Goal: Task Accomplishment & Management: Use online tool/utility

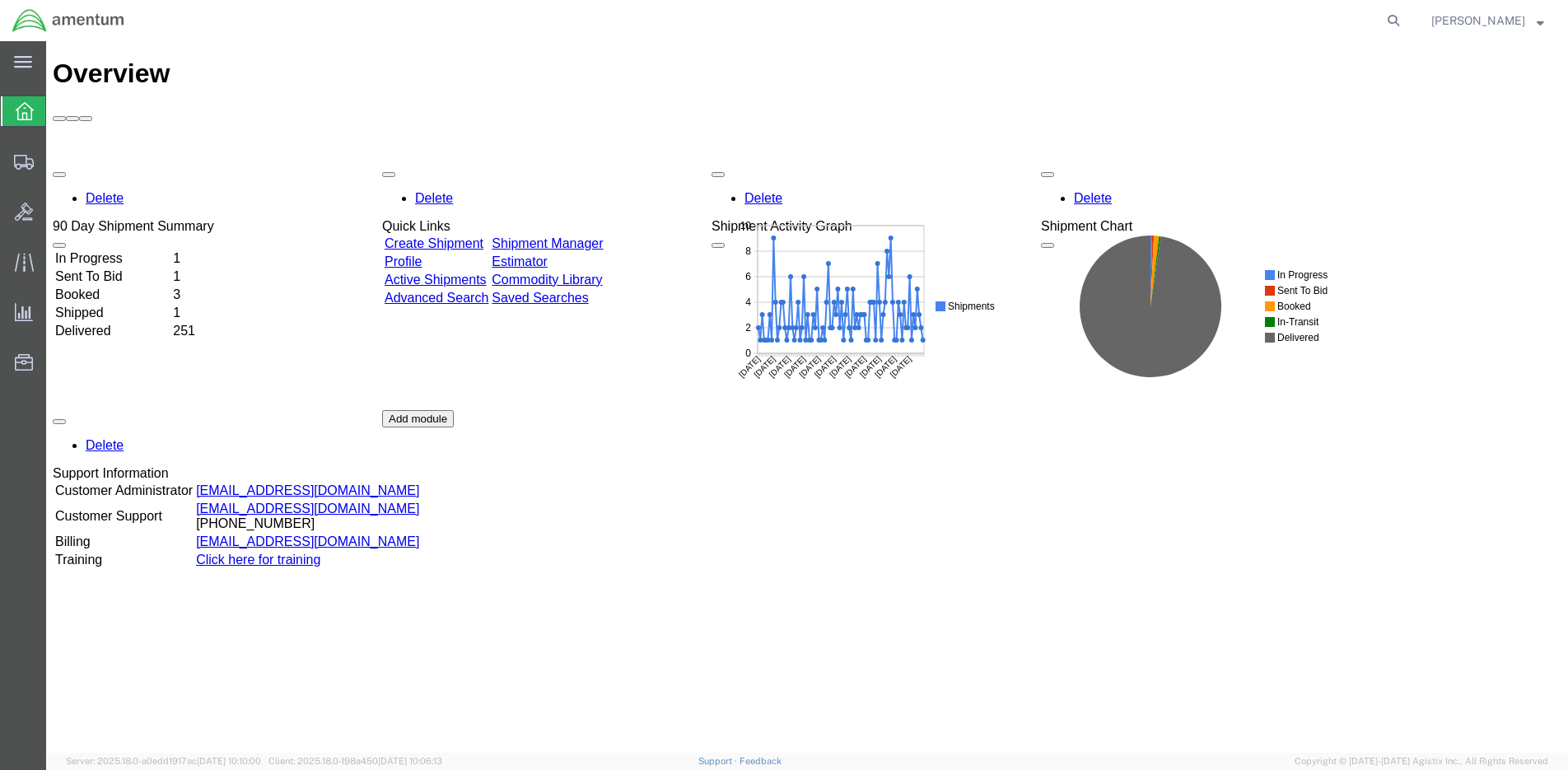
click at [1391, 29] on form at bounding box center [1394, 21] width 26 height 41
click at [1398, 22] on icon at bounding box center [1393, 21] width 23 height 23
paste input "S528-25247-1584"
click at [1397, 22] on icon at bounding box center [1393, 21] width 23 height 23
type input "S528-25247-1584"
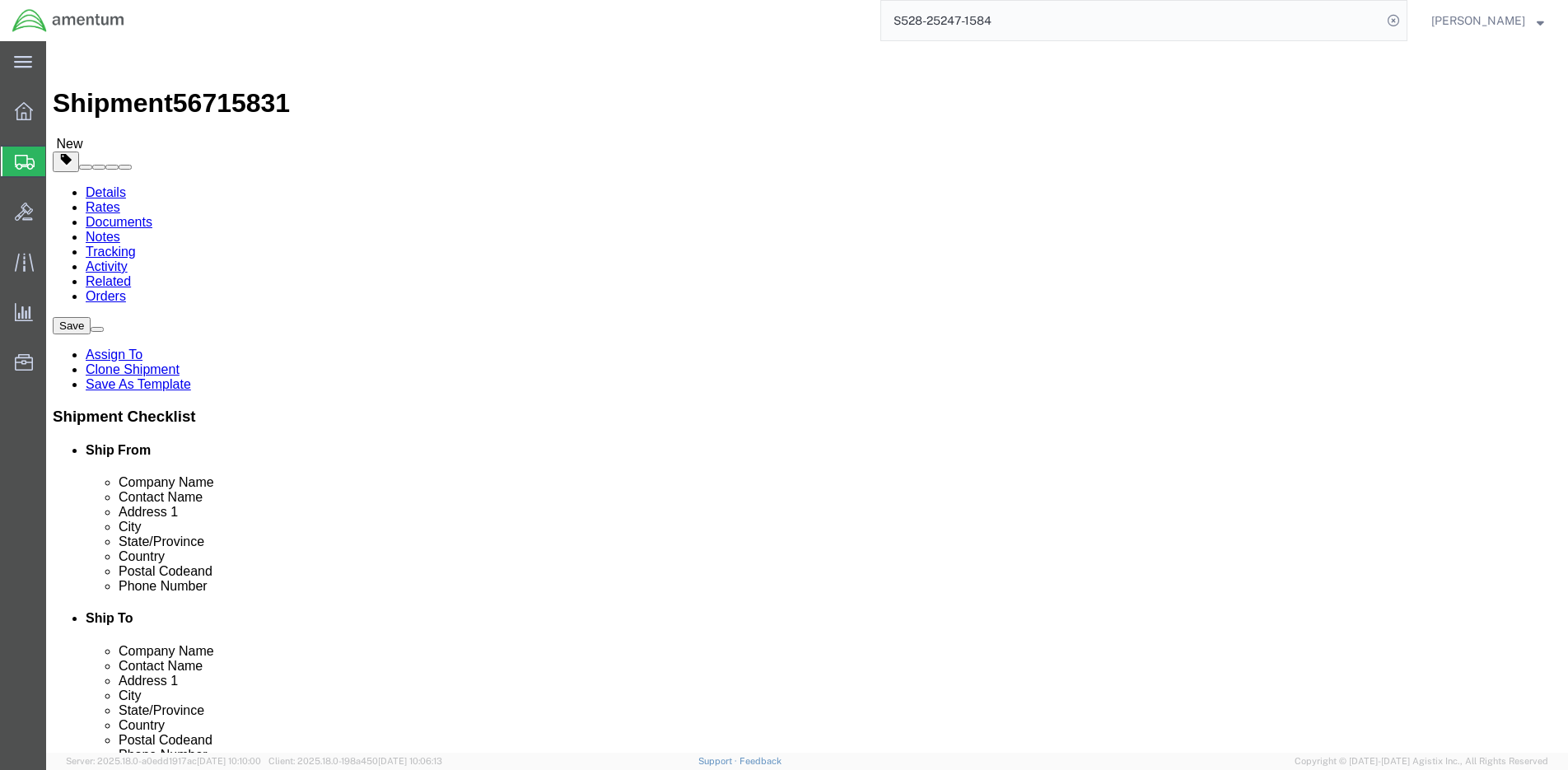
select select "42692"
select select
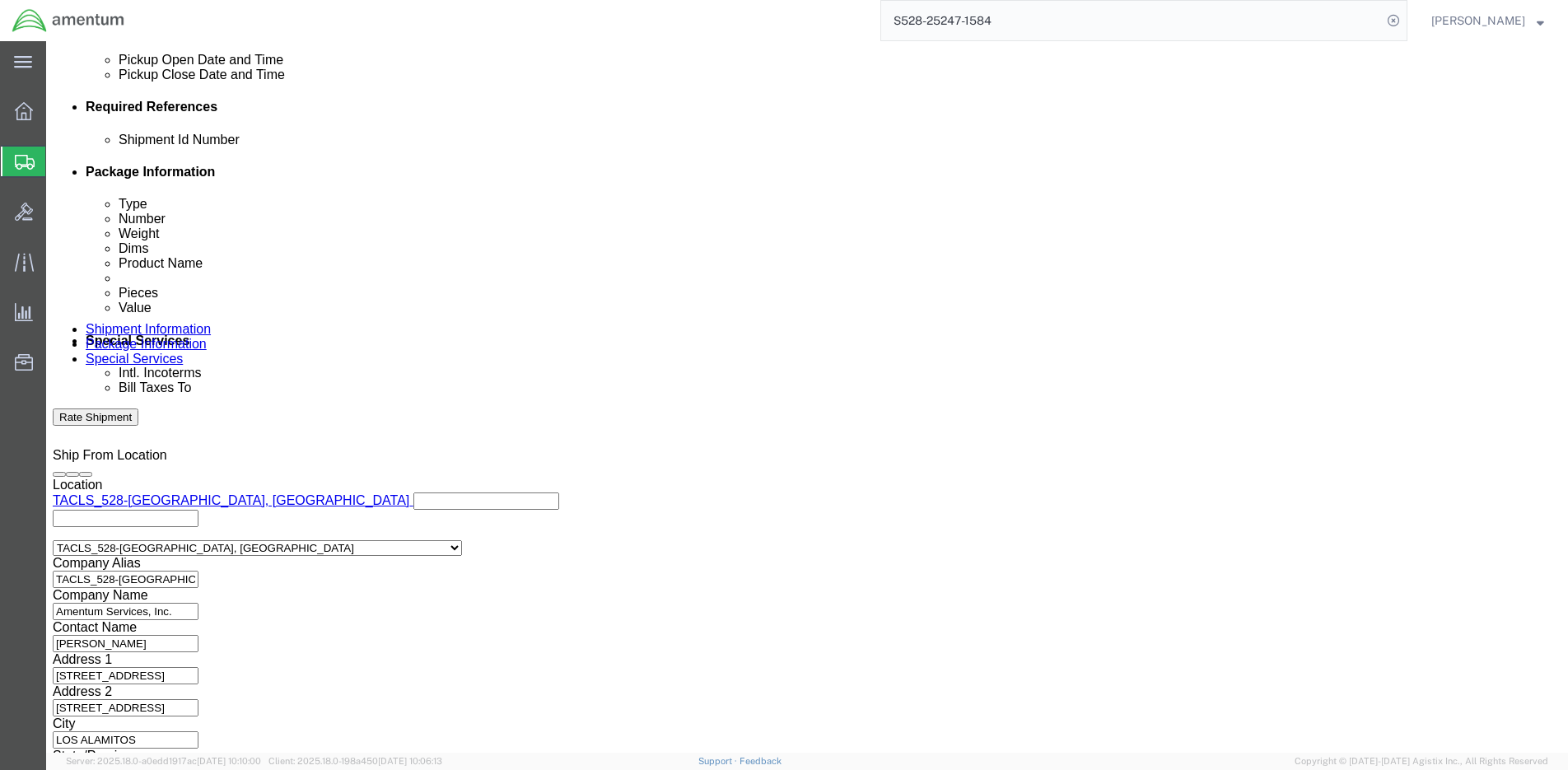
scroll to position [765, 0]
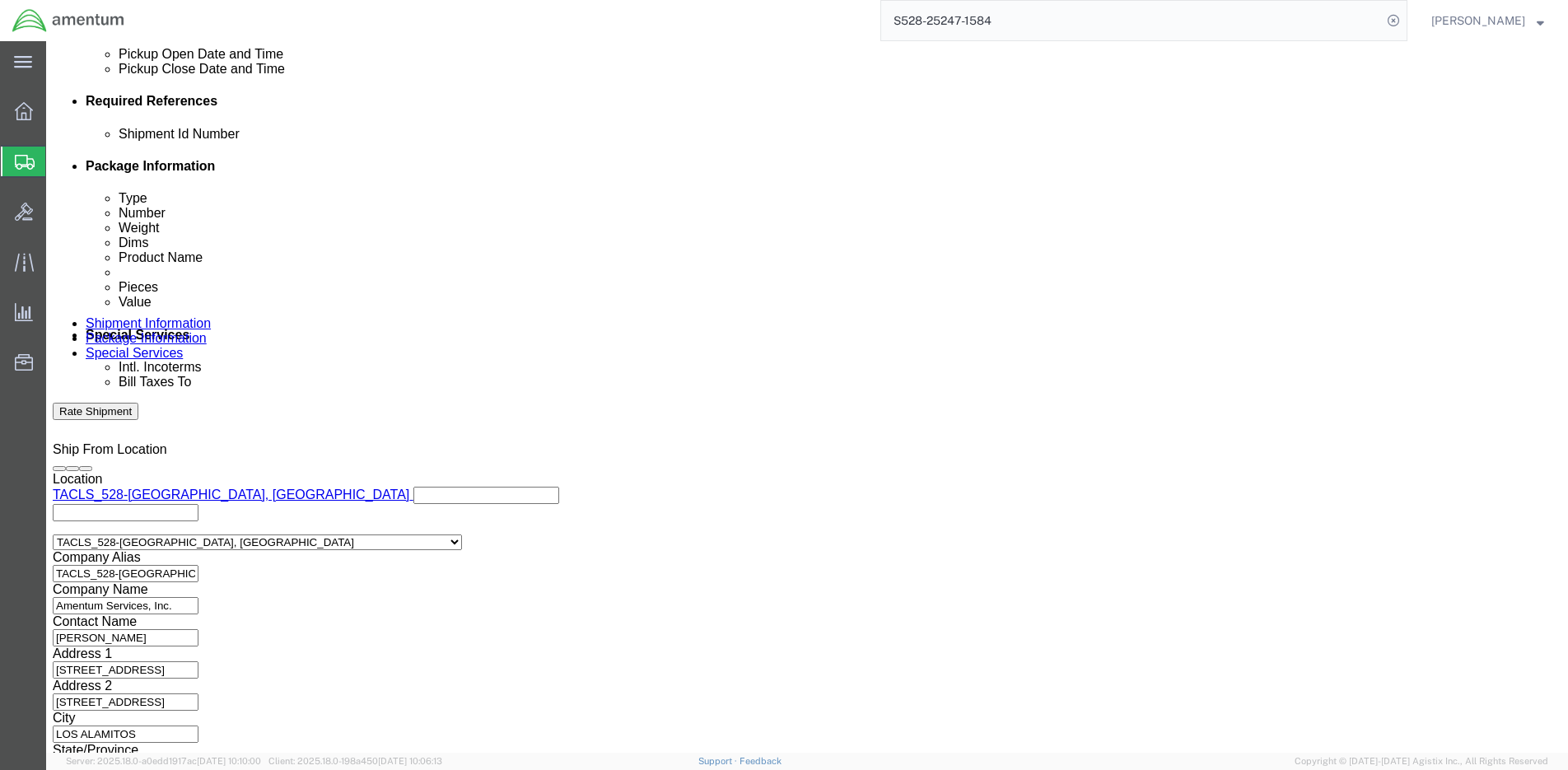
click button "Continue"
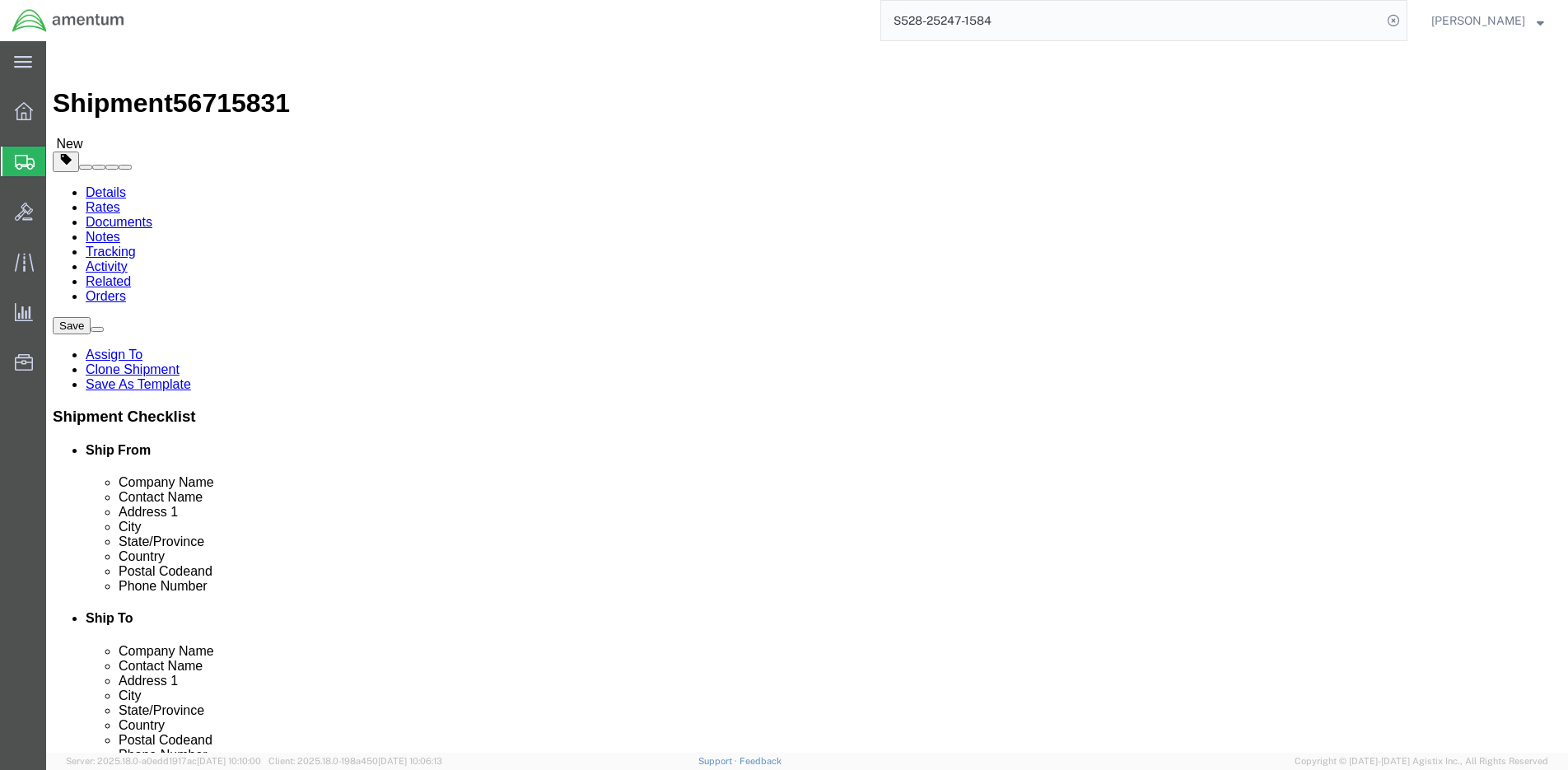
click button "Continue"
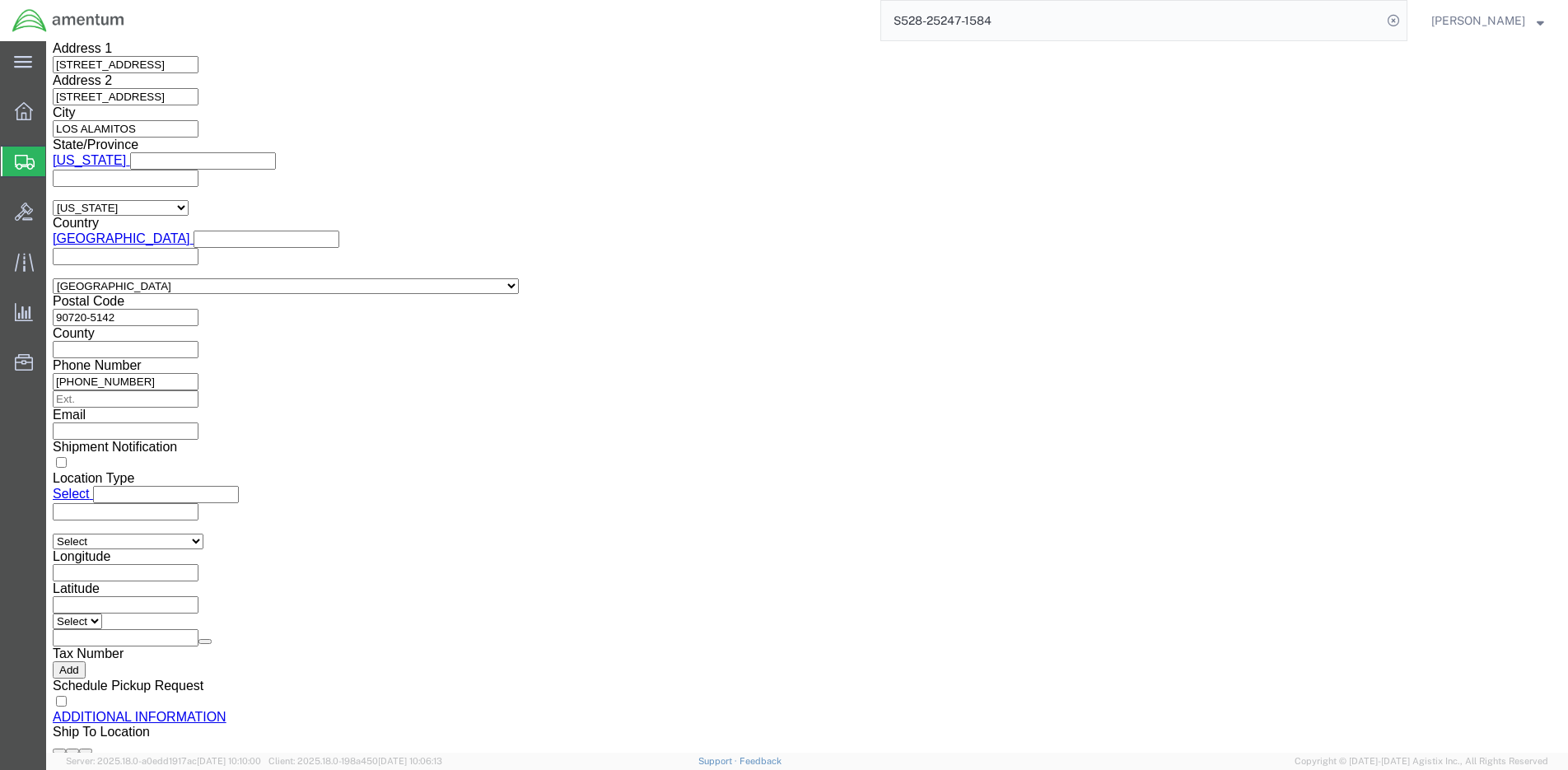
scroll to position [1526, 0]
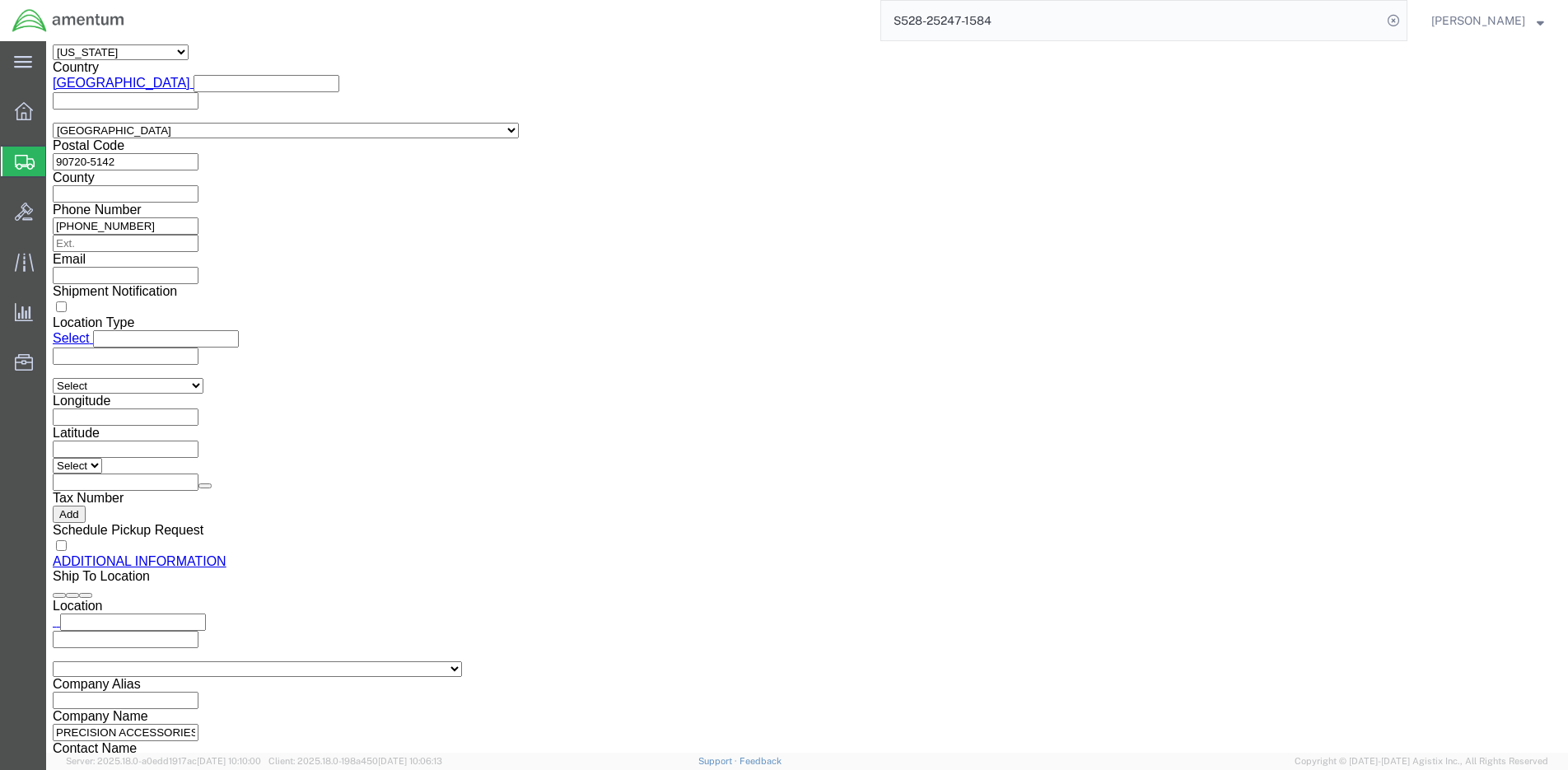
click button "Rate Shipment"
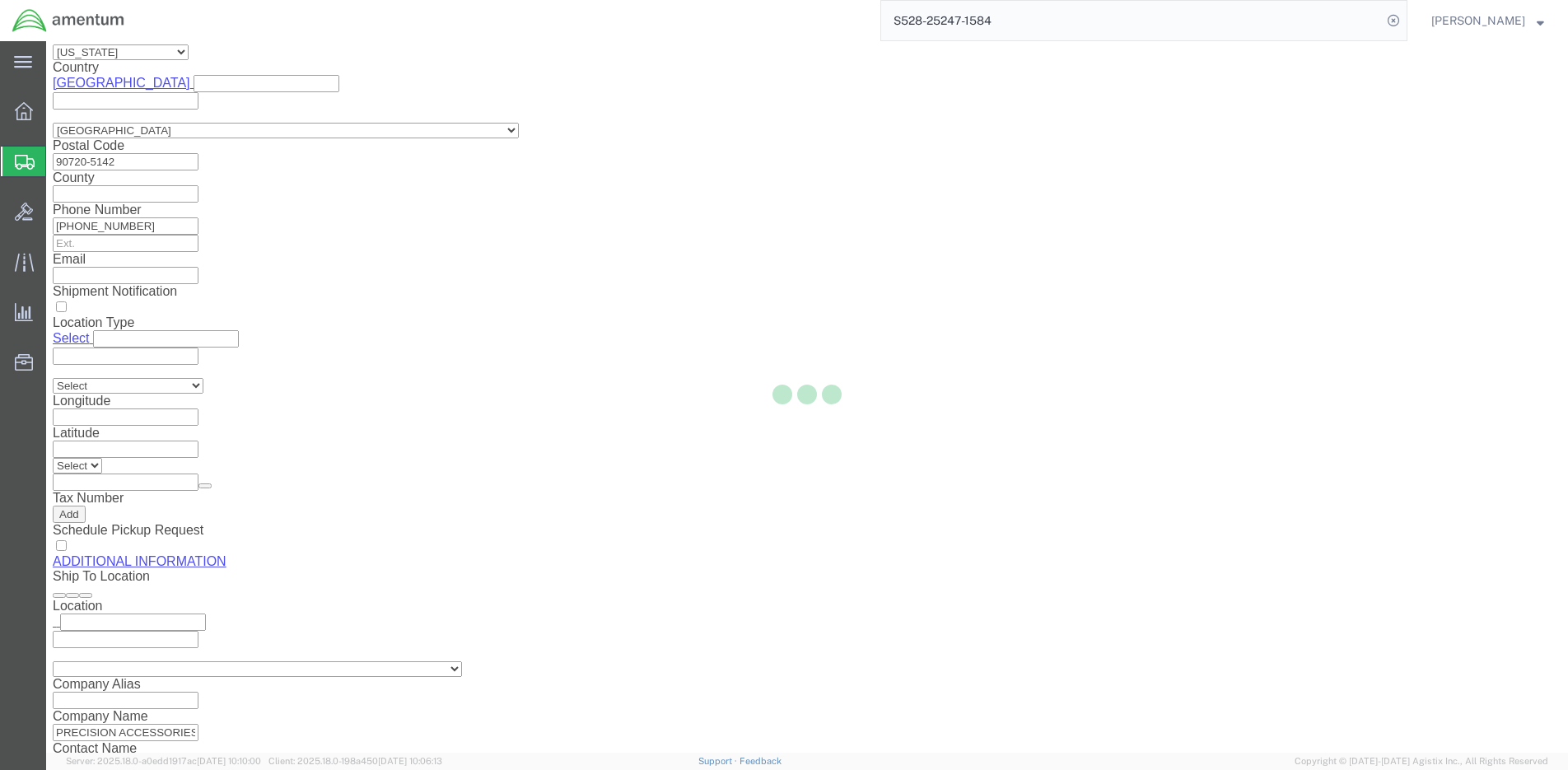
select select "42692"
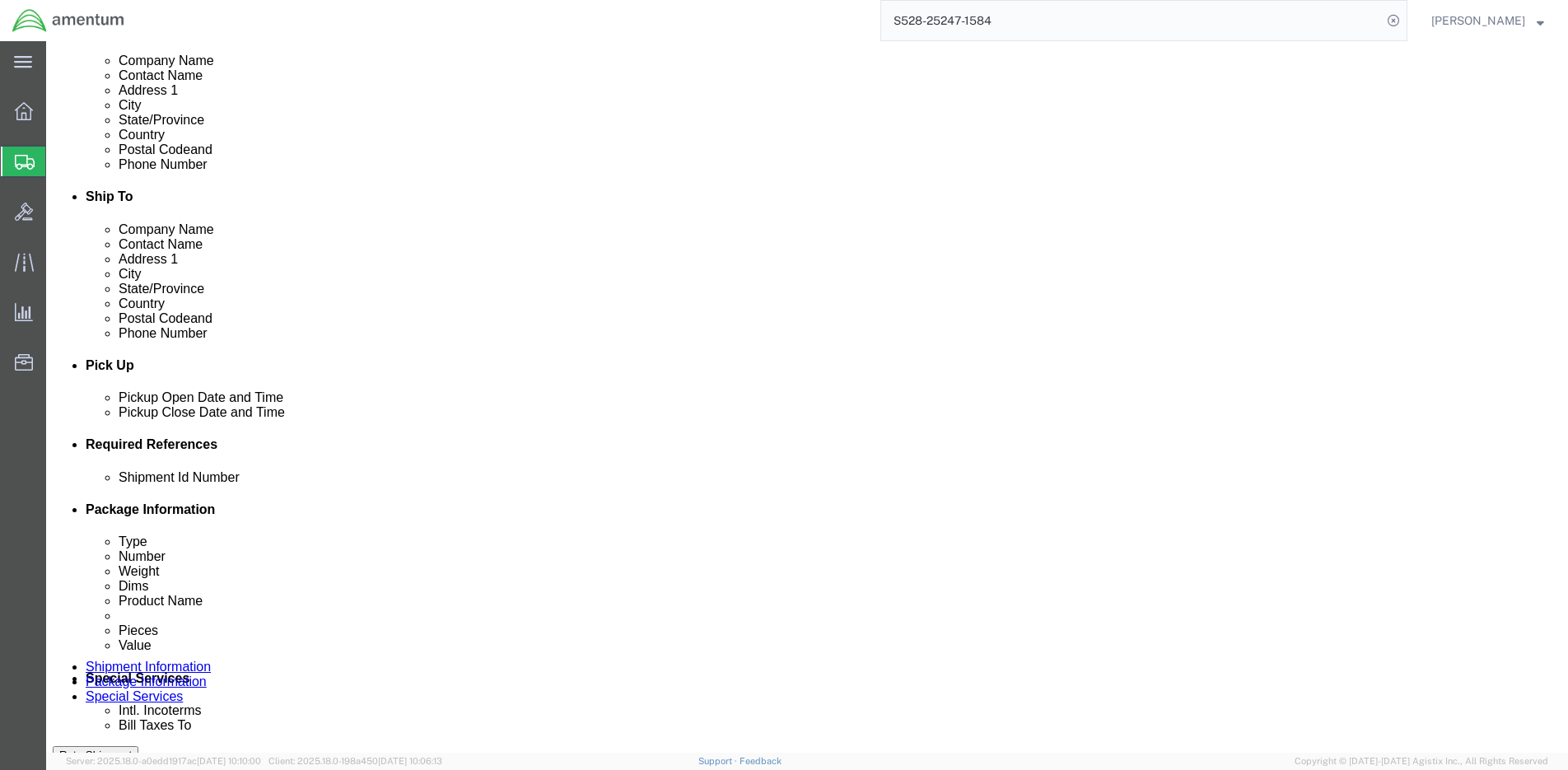
scroll to position [421, 0]
click link "Shipment Information"
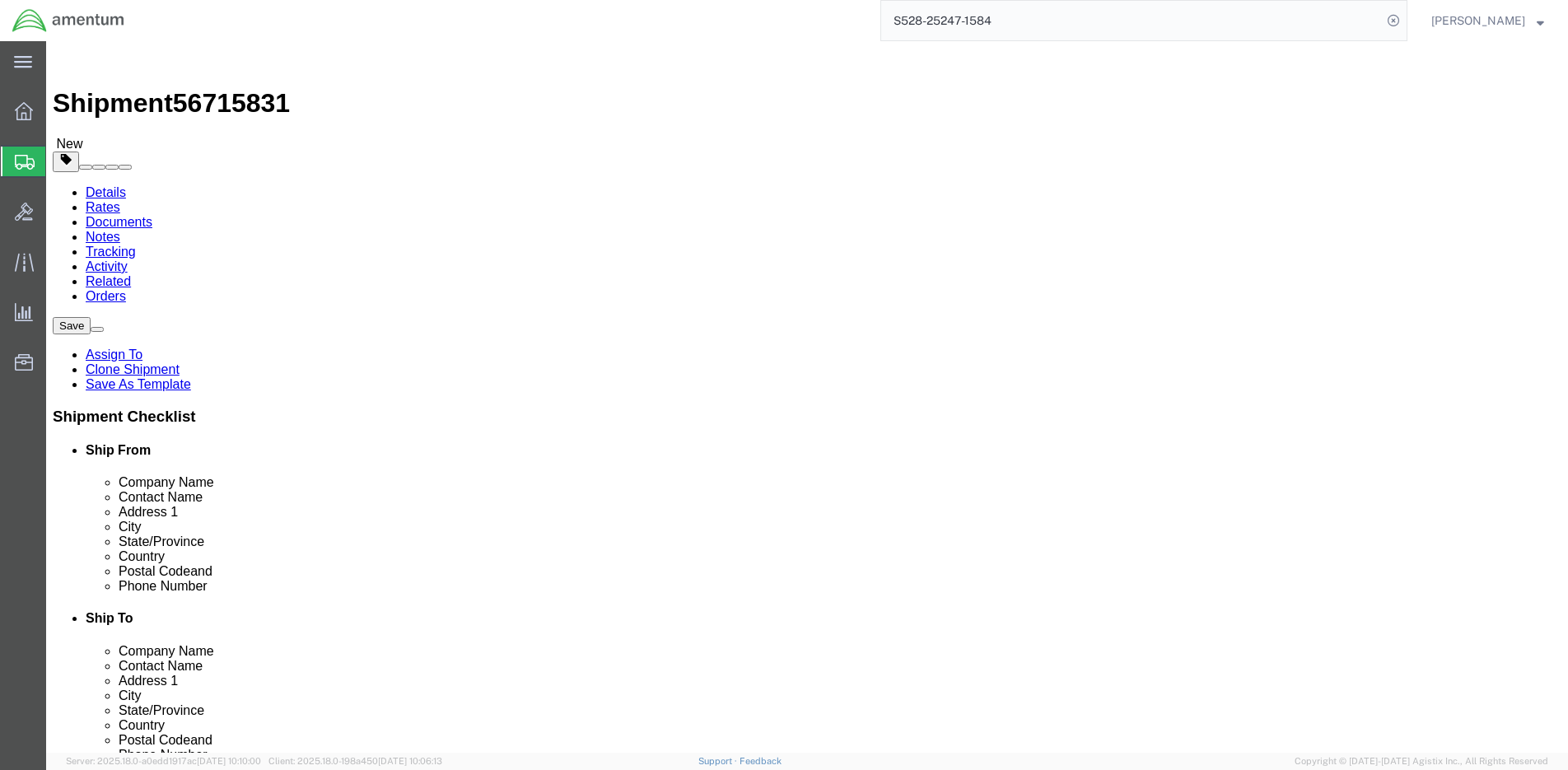
click input "404.767.5800"
click input "404767.5800"
type input "4047675800"
click div "Save Assign To Clone Shipment Save As Template Shipment Checklist Ship From Com…"
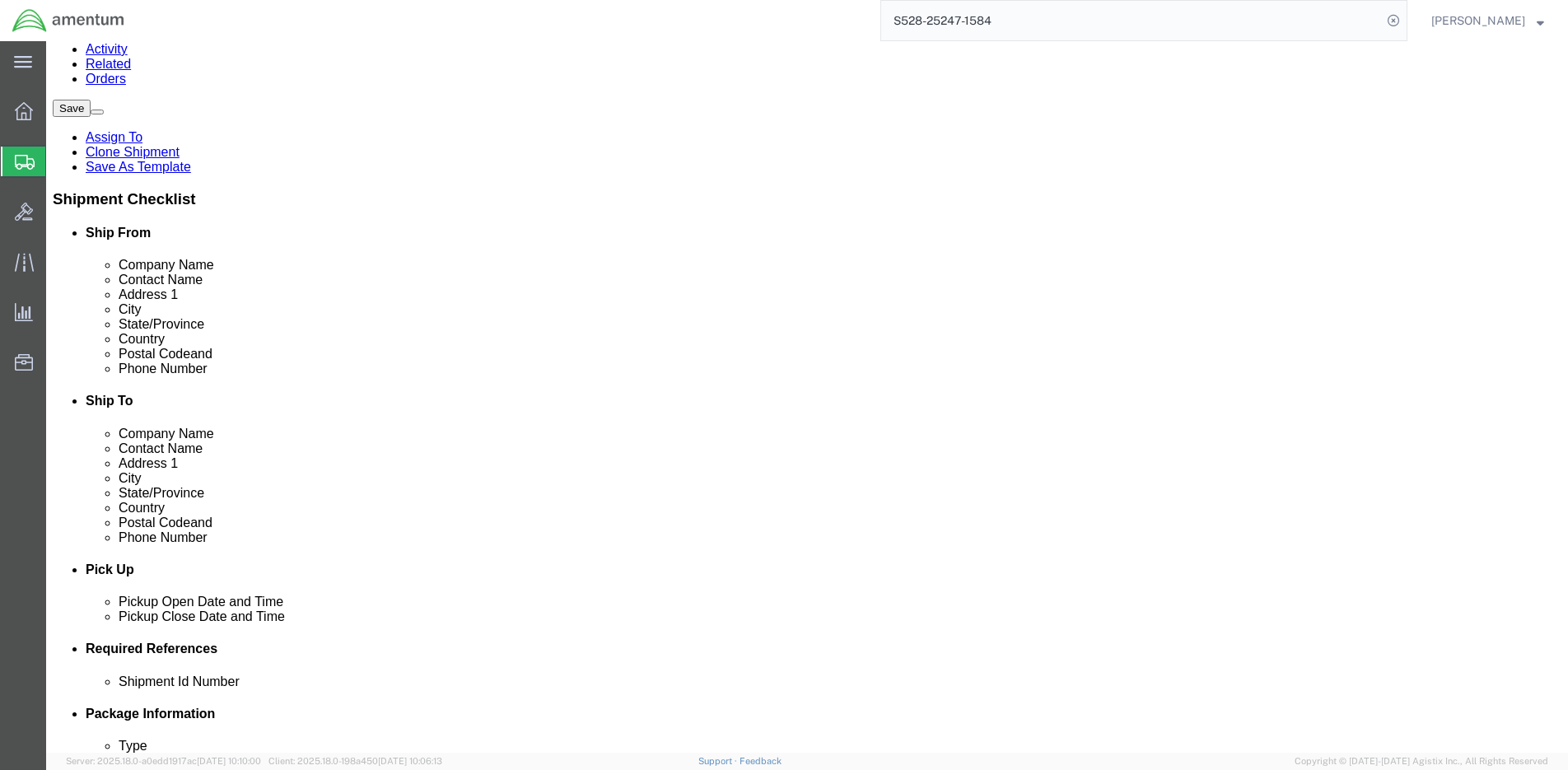
scroll to position [247, 0]
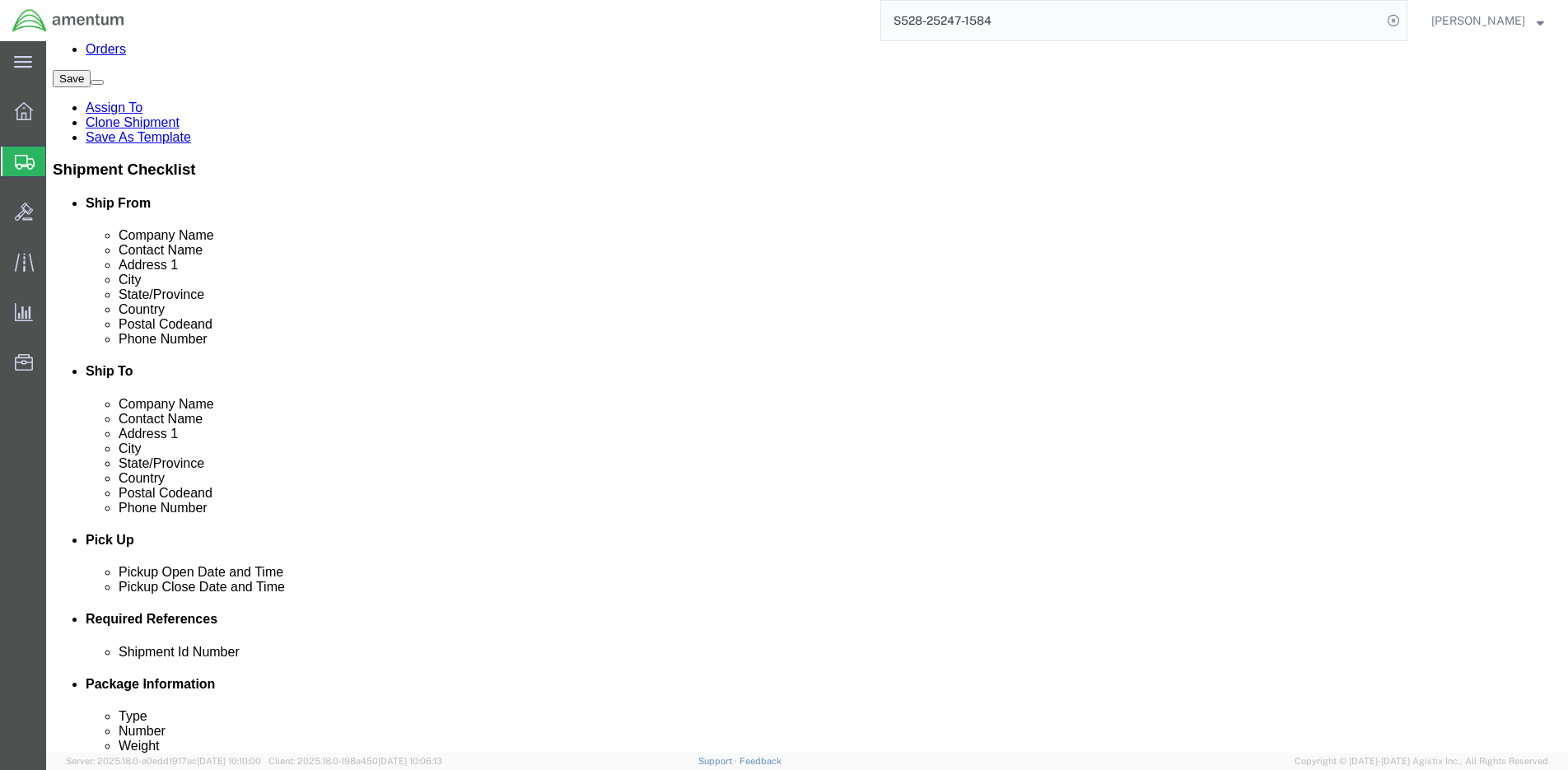
click button "Rate Shipment"
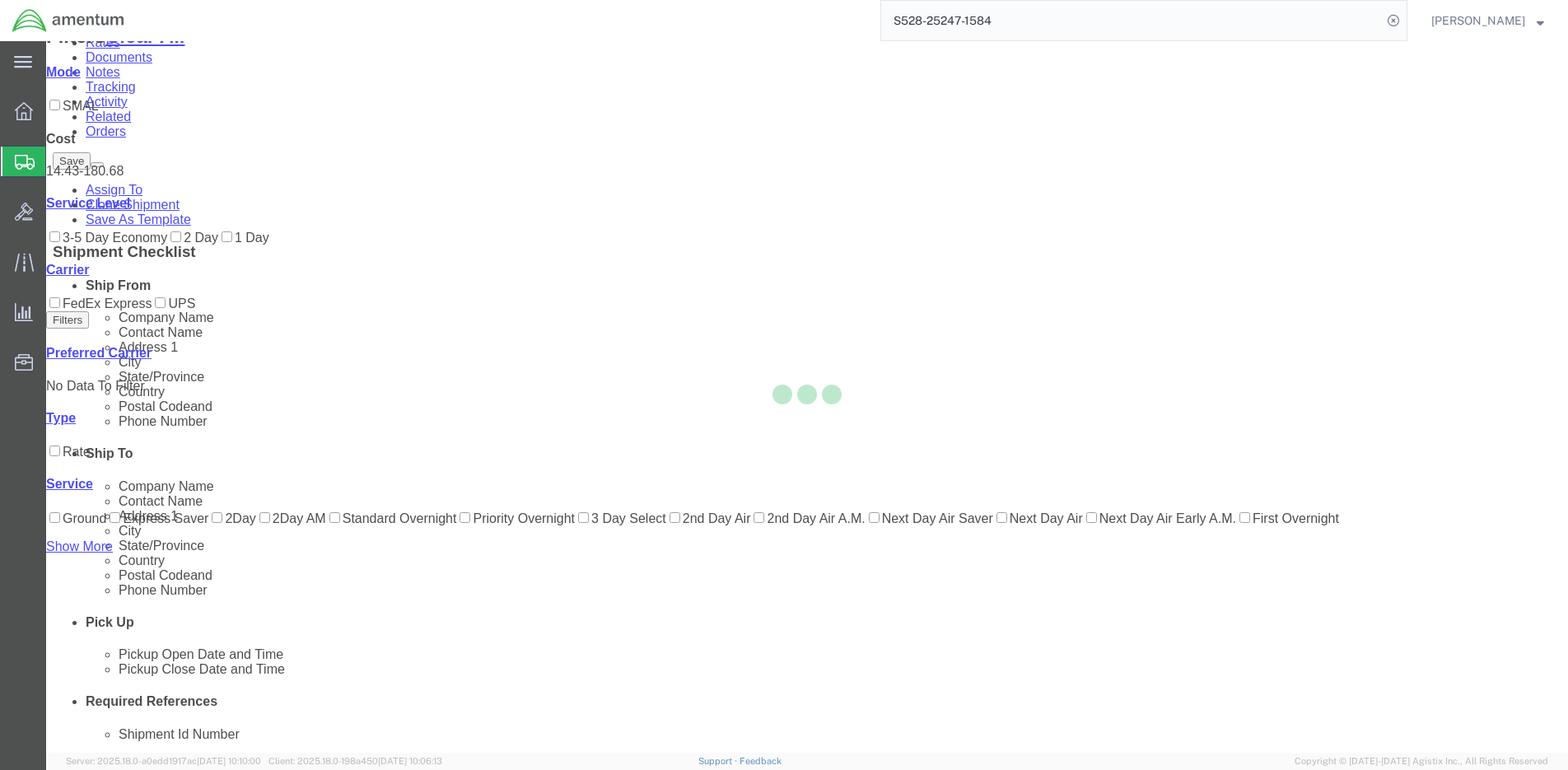
scroll to position [0, 0]
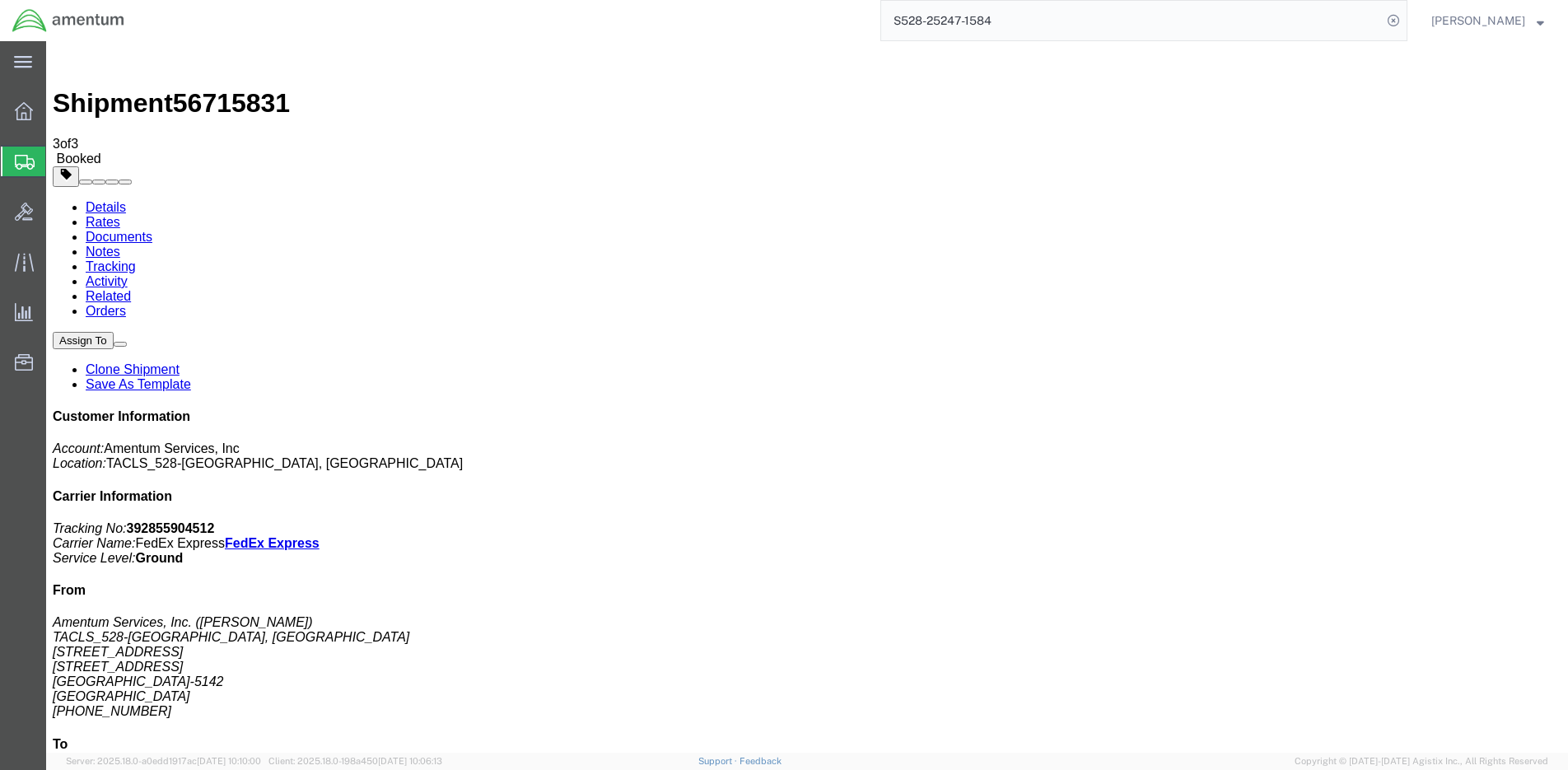
click at [1170, 15] on input "S528-25247-1584" at bounding box center [1132, 21] width 501 height 39
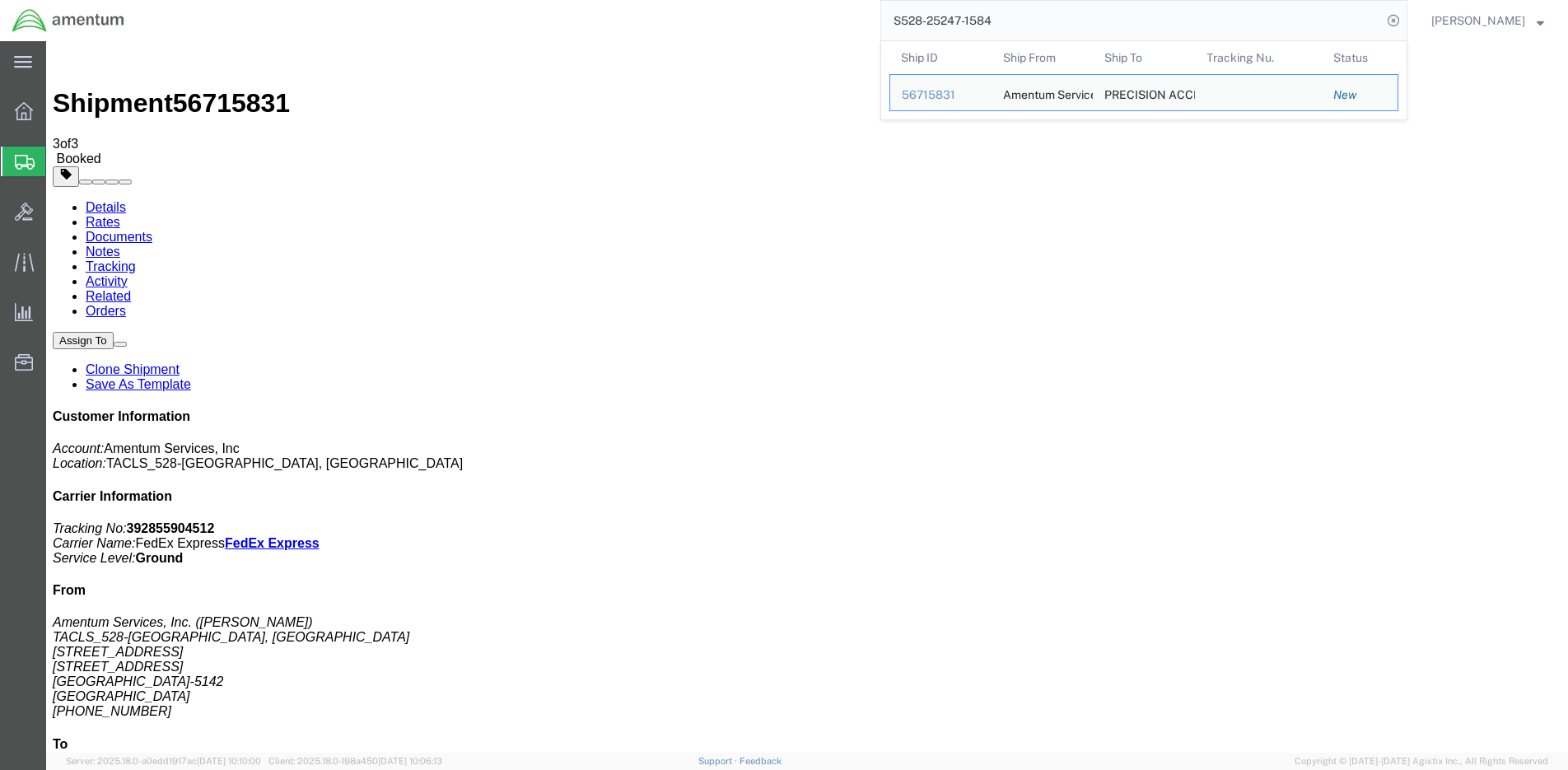
click at [1170, 15] on input "S528-25247-1584" at bounding box center [1132, 21] width 501 height 39
paste input "5"
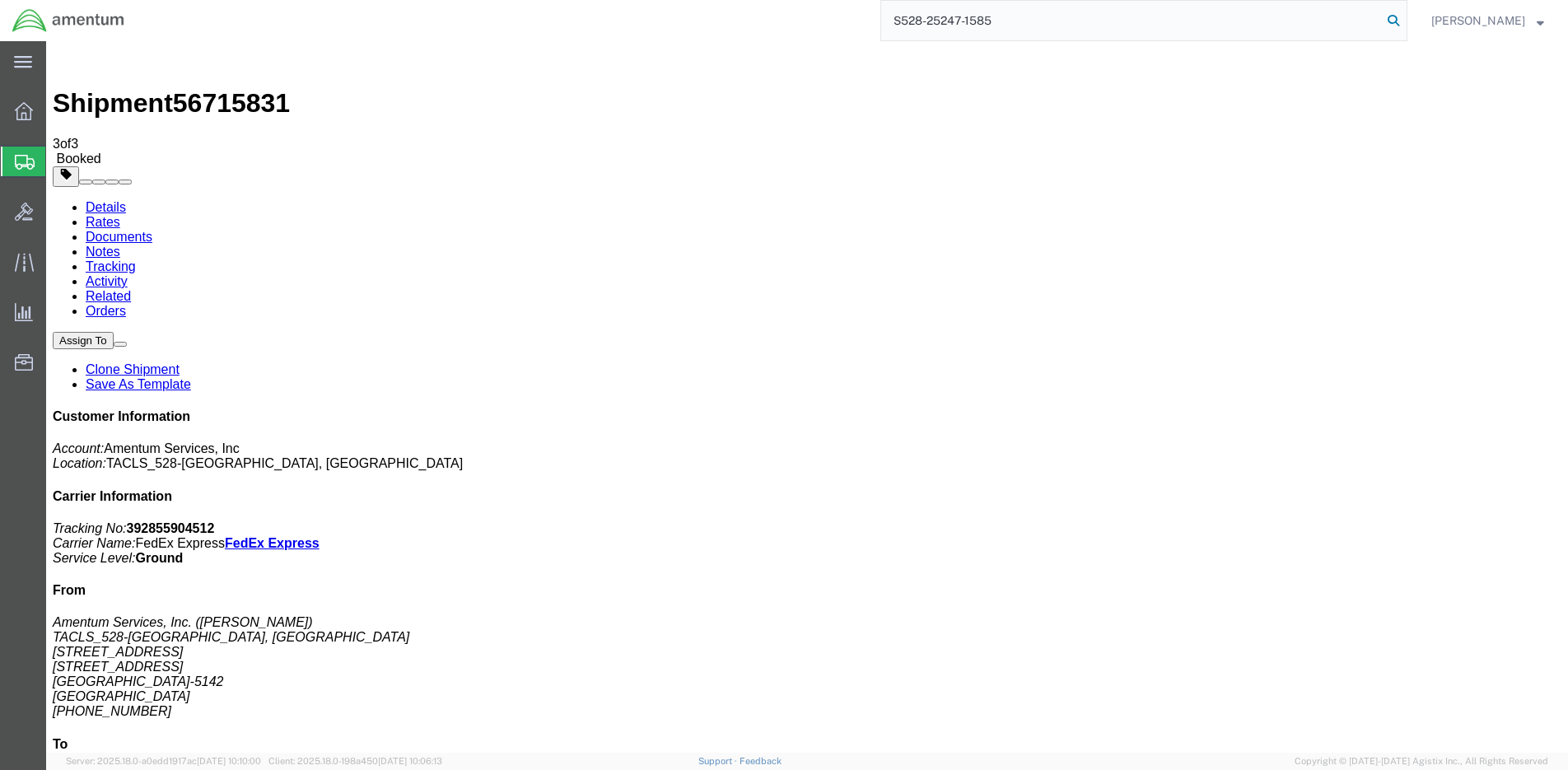
click at [1397, 24] on icon at bounding box center [1393, 21] width 23 height 23
type input "S528-25247-1585"
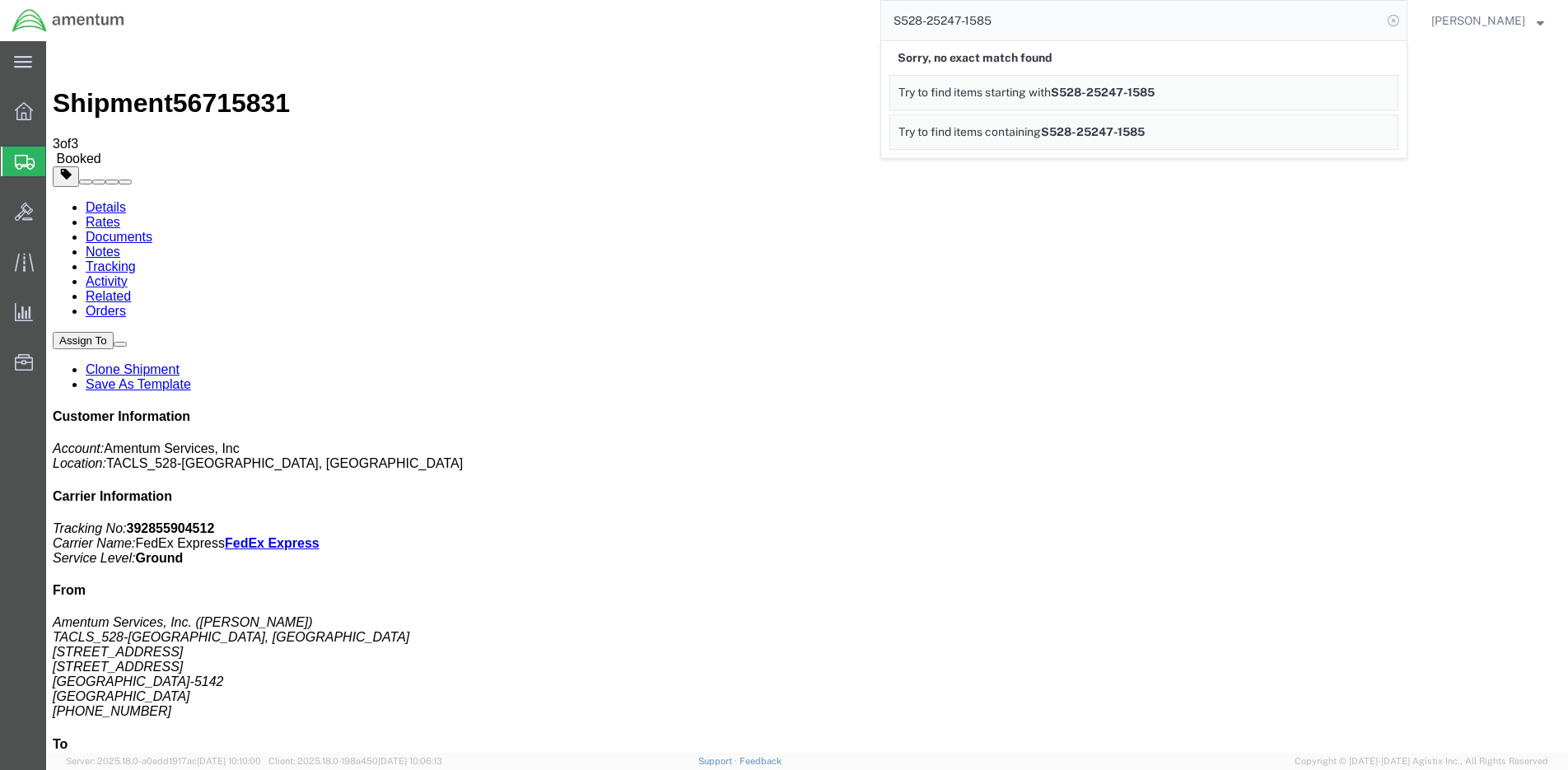
click at [1402, 24] on icon at bounding box center [1393, 21] width 23 height 23
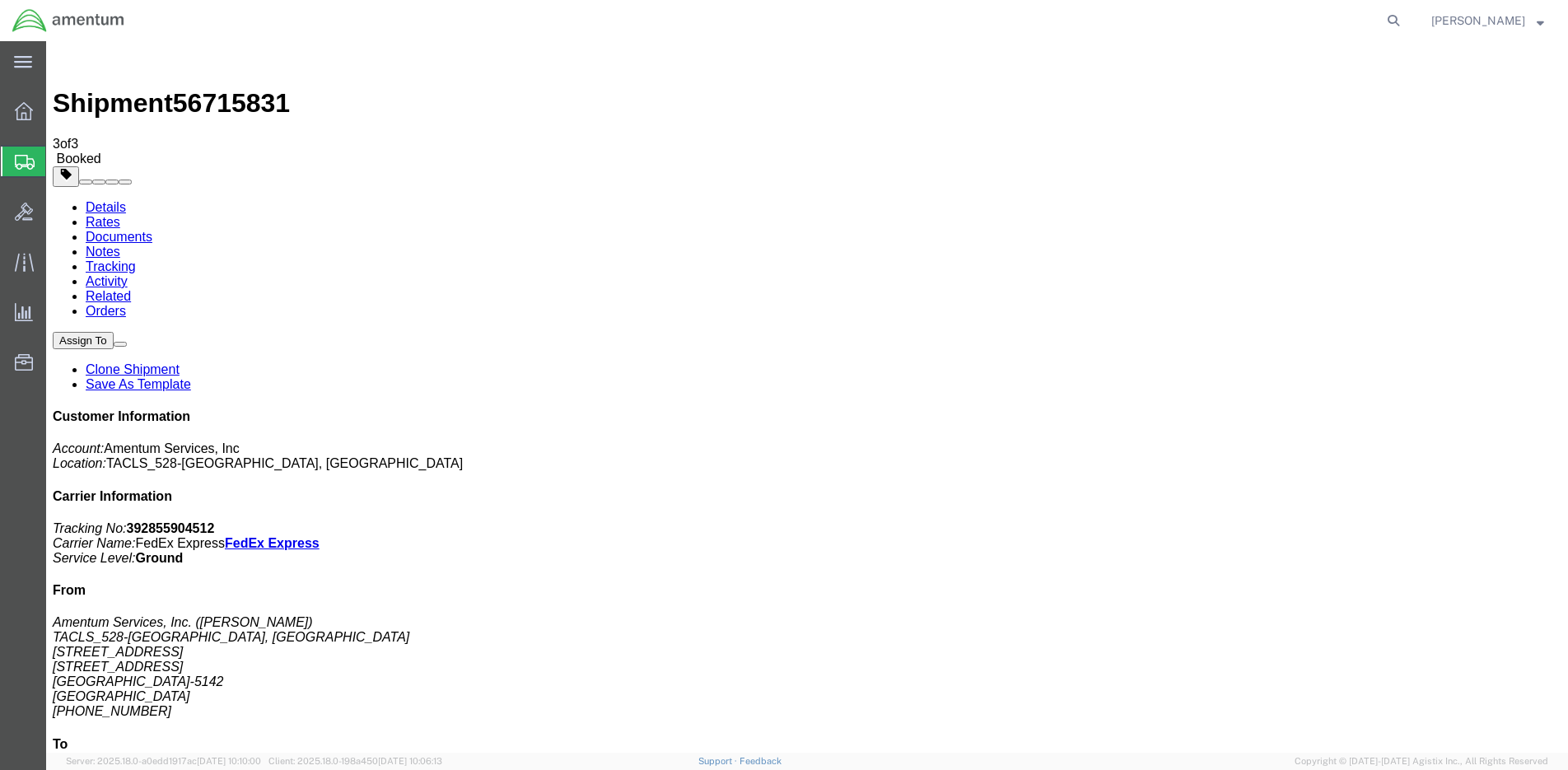
click at [1402, 24] on icon at bounding box center [1393, 21] width 23 height 23
paste input "S528-25247-1585"
click at [1398, 26] on icon at bounding box center [1393, 21] width 23 height 23
type input "S528-25247-1585"
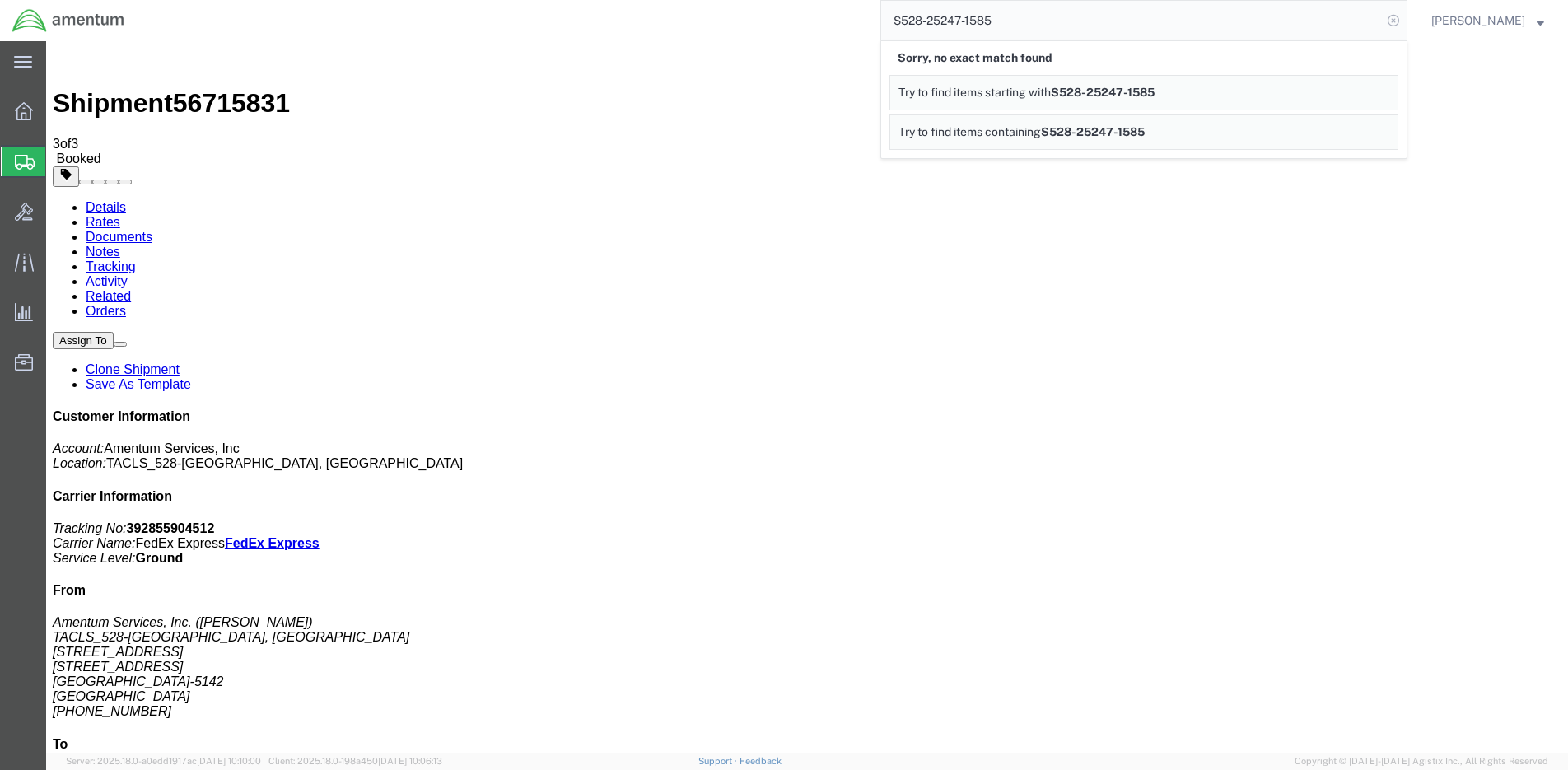
click at [1405, 25] on icon at bounding box center [1393, 21] width 23 height 23
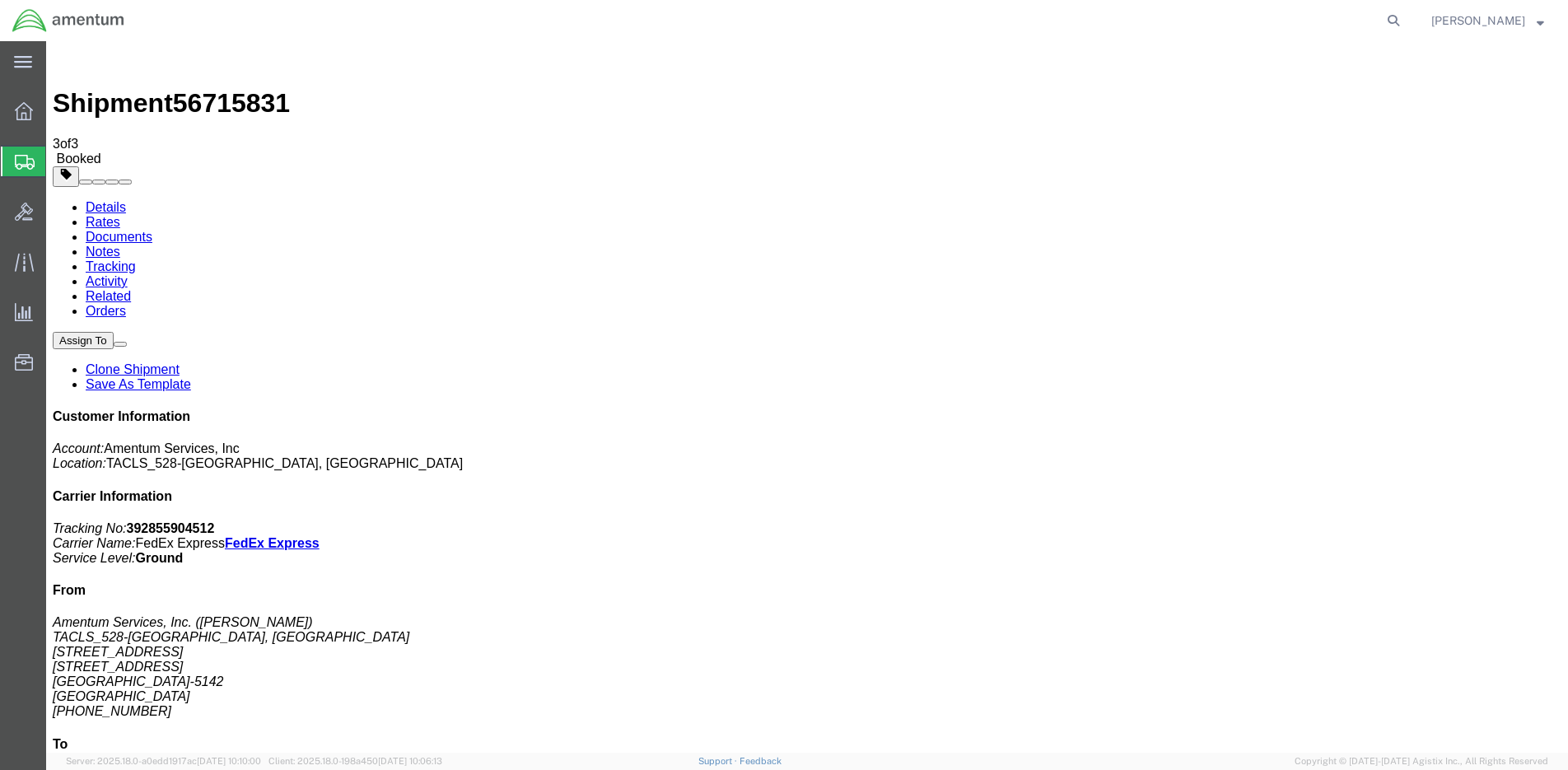
click at [1404, 25] on icon at bounding box center [1393, 21] width 23 height 23
paste input "S528-25247-1585"
click at [1405, 16] on icon at bounding box center [1393, 21] width 23 height 23
type input "S528-25247-1585"
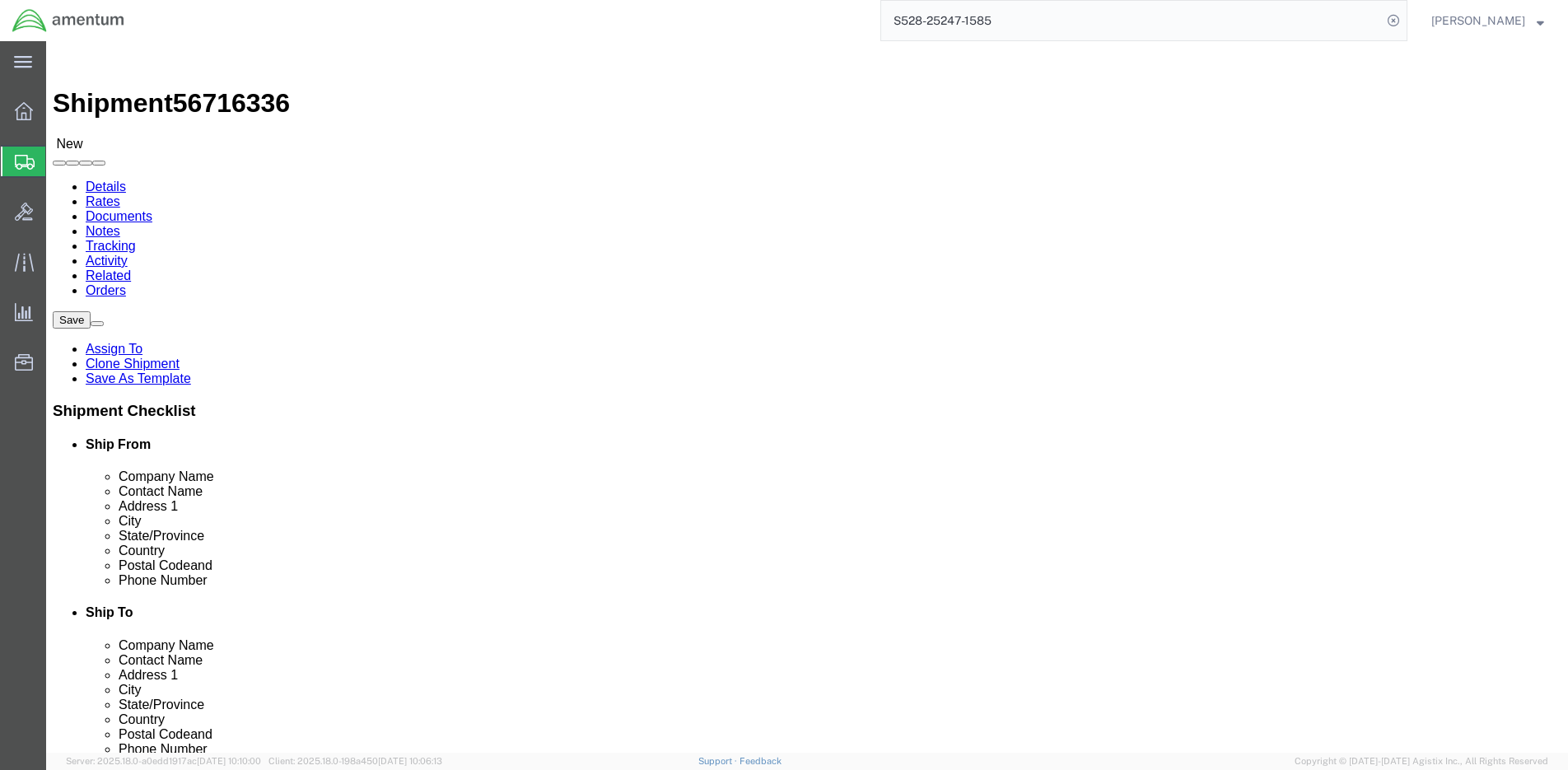
select select "42692"
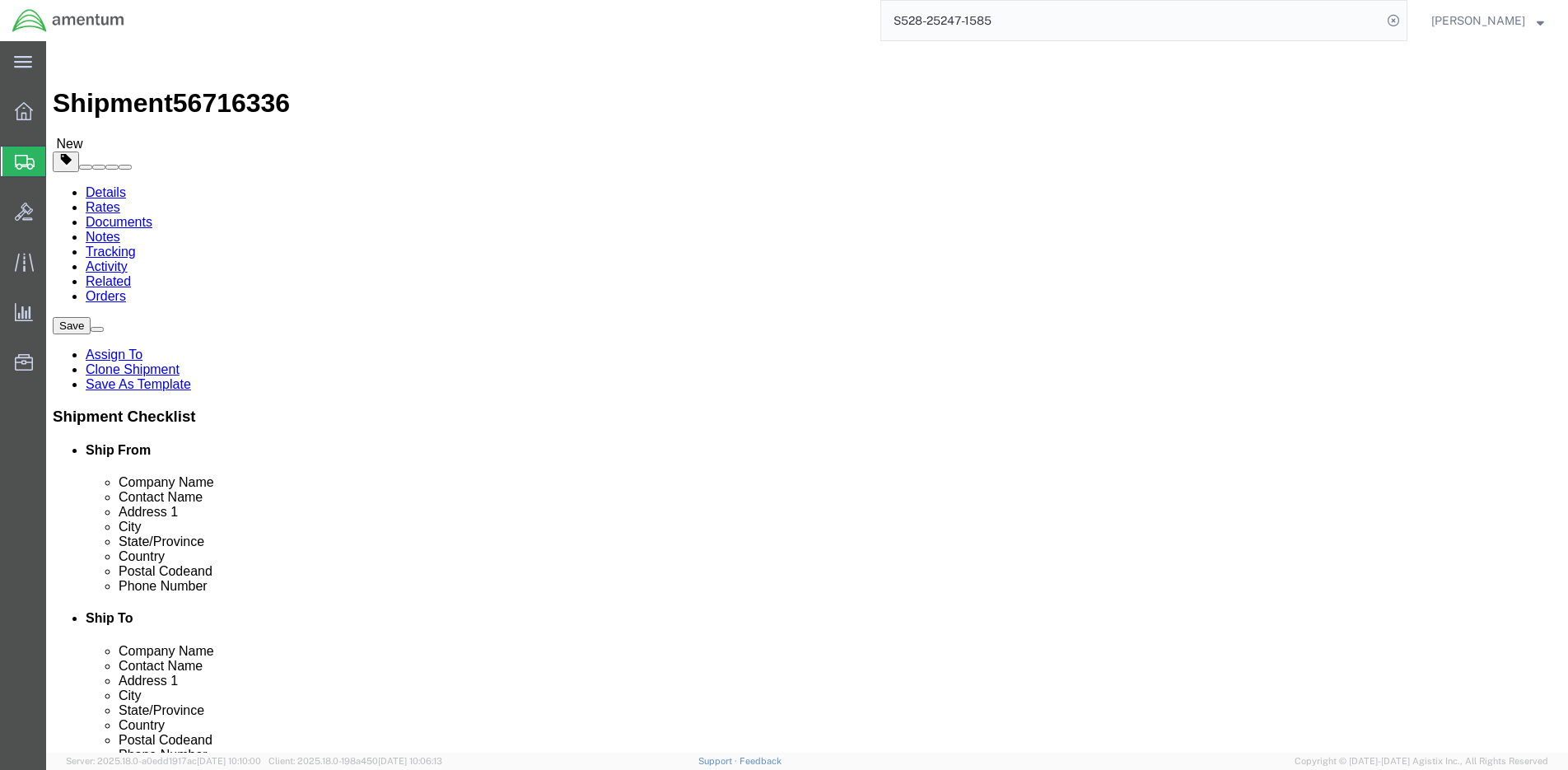
click input "404.767.5800"
click input "404767.5800"
type input "4047675800"
click div "Location Select Select My Profile Location 1002-4122-6 1006-5256-0 1026-8910-0 …"
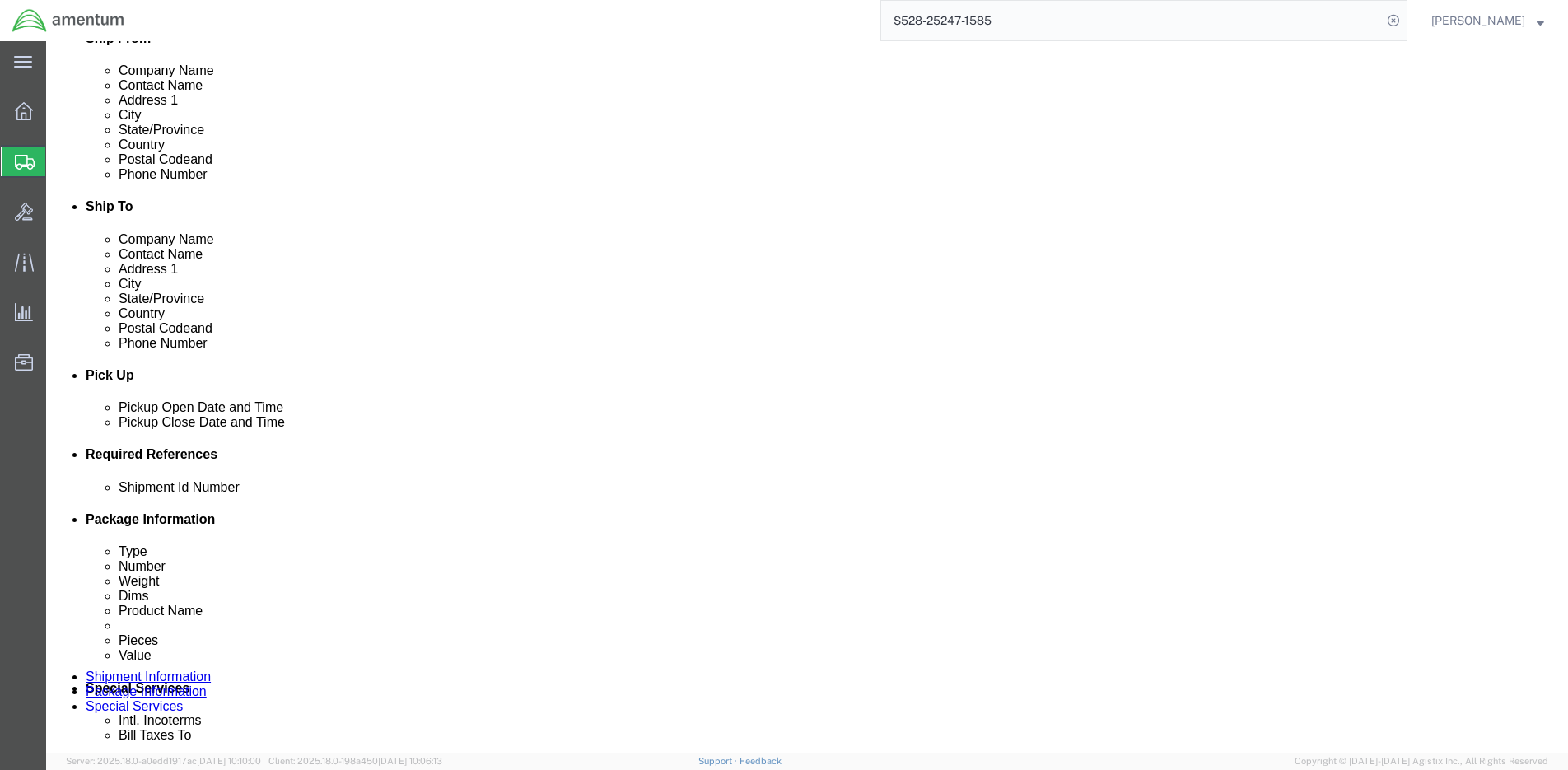
scroll to position [765, 0]
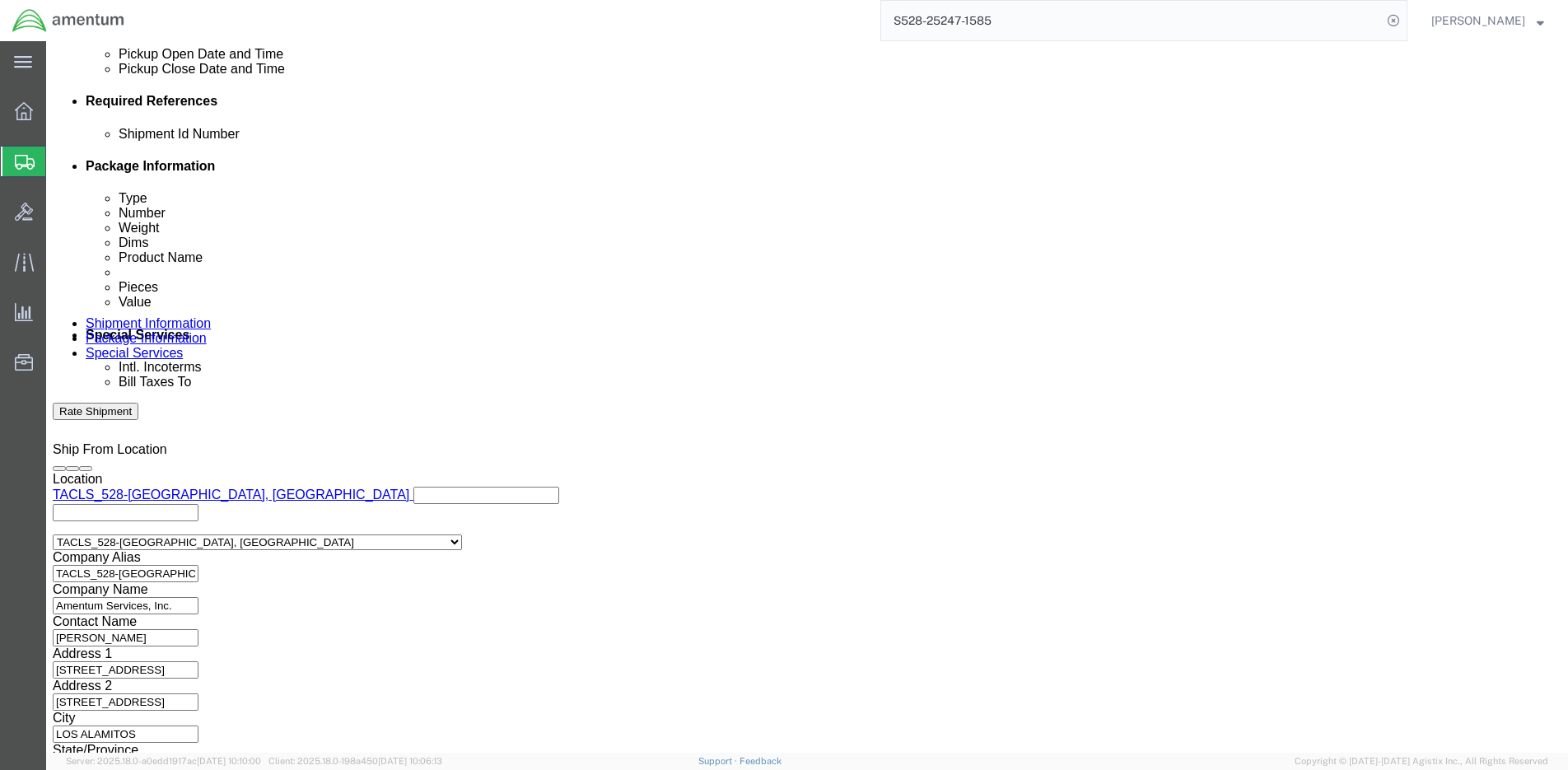
click button "Continue"
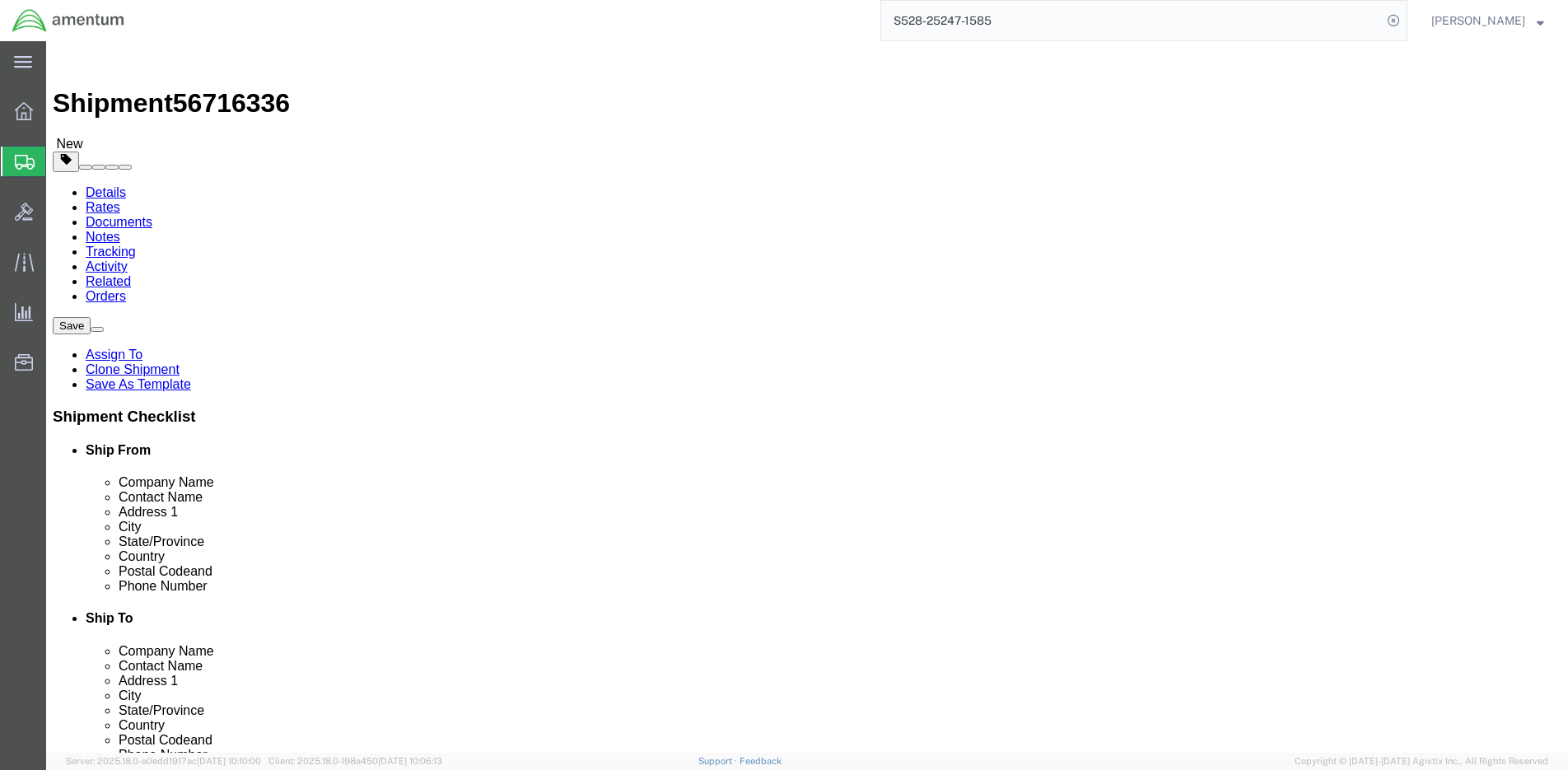
click button "Continue"
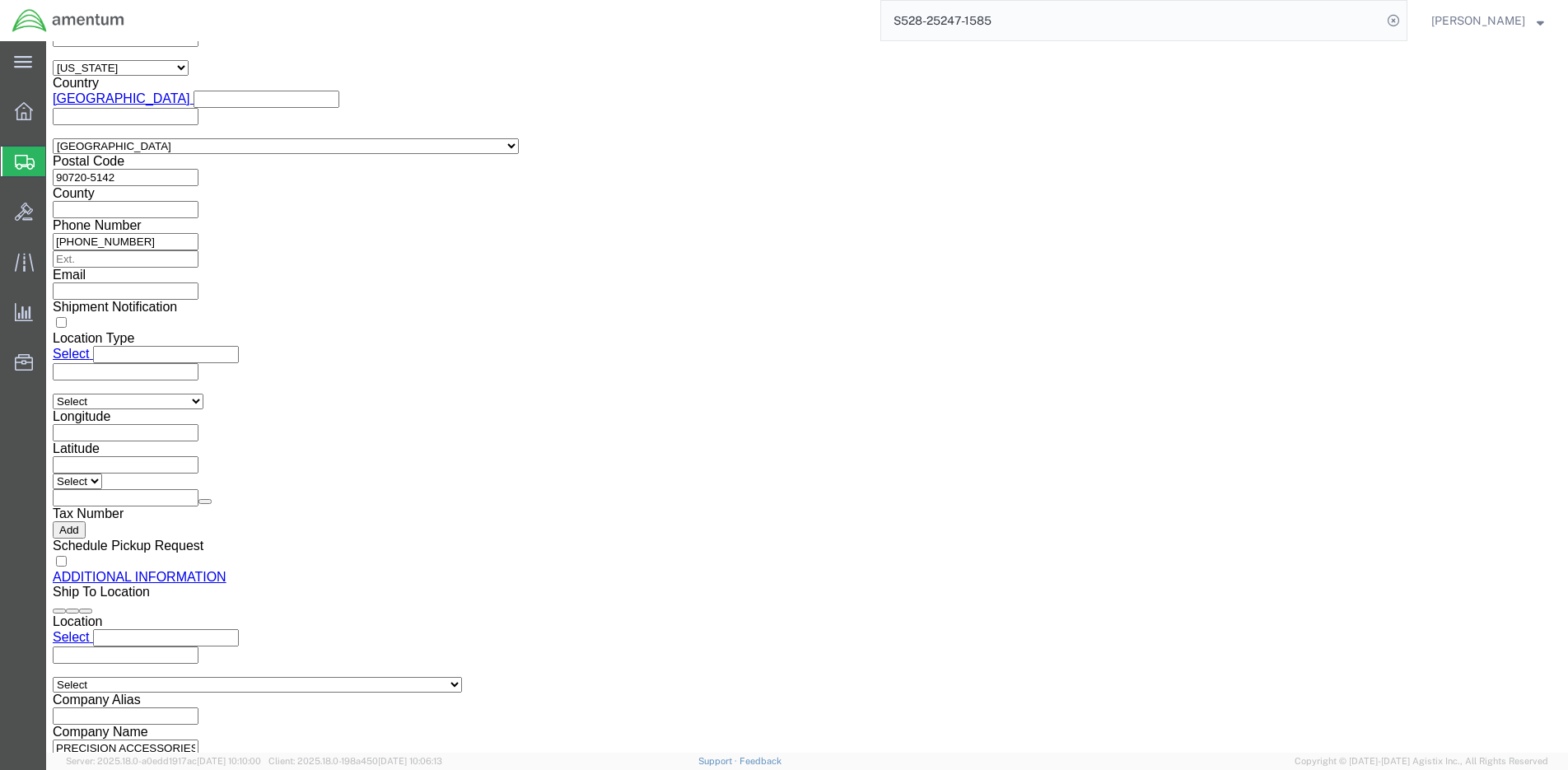
scroll to position [1526, 0]
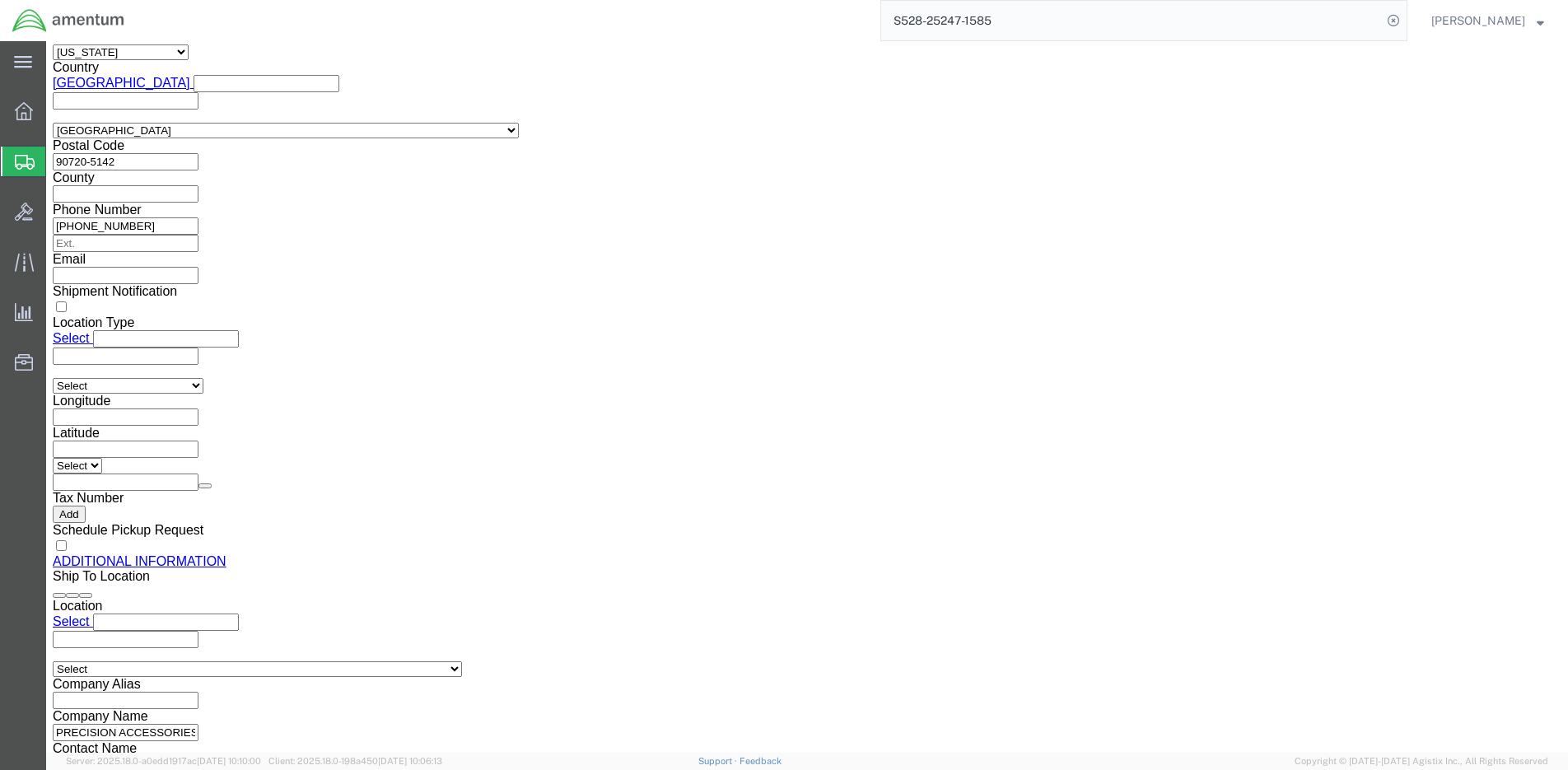
click button "Rate Shipment"
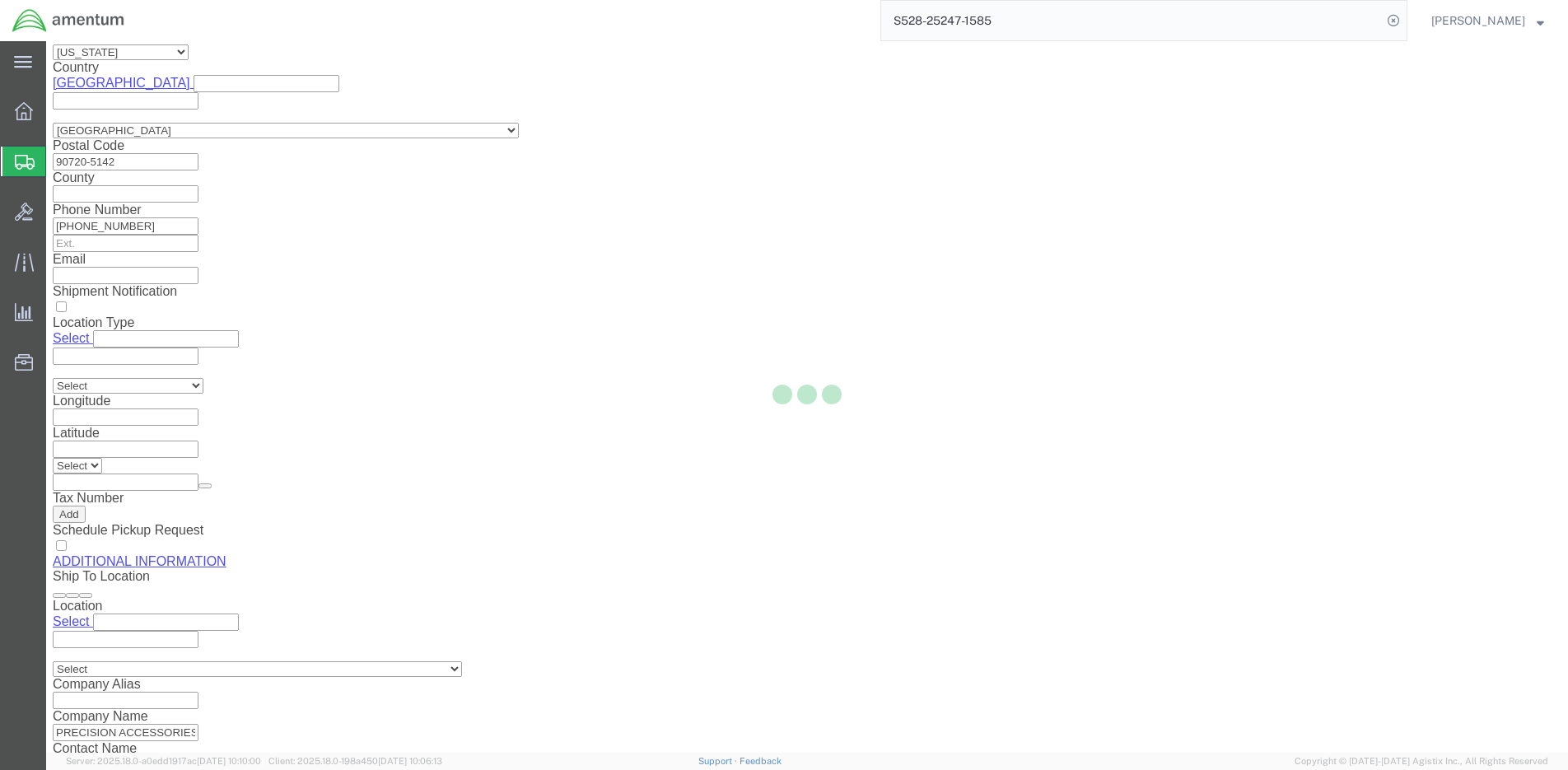
select select "42692"
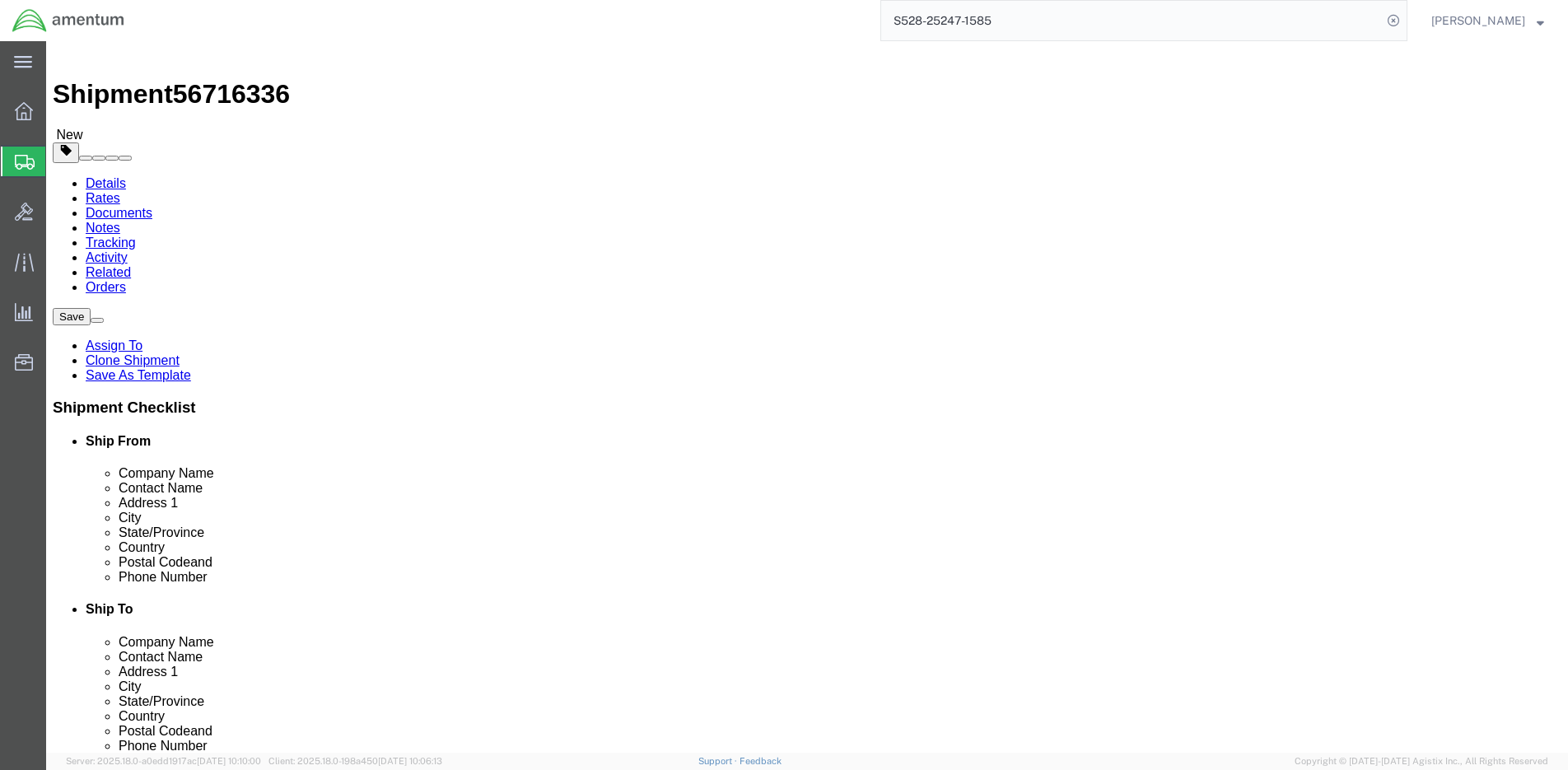
scroll to position [0, 0]
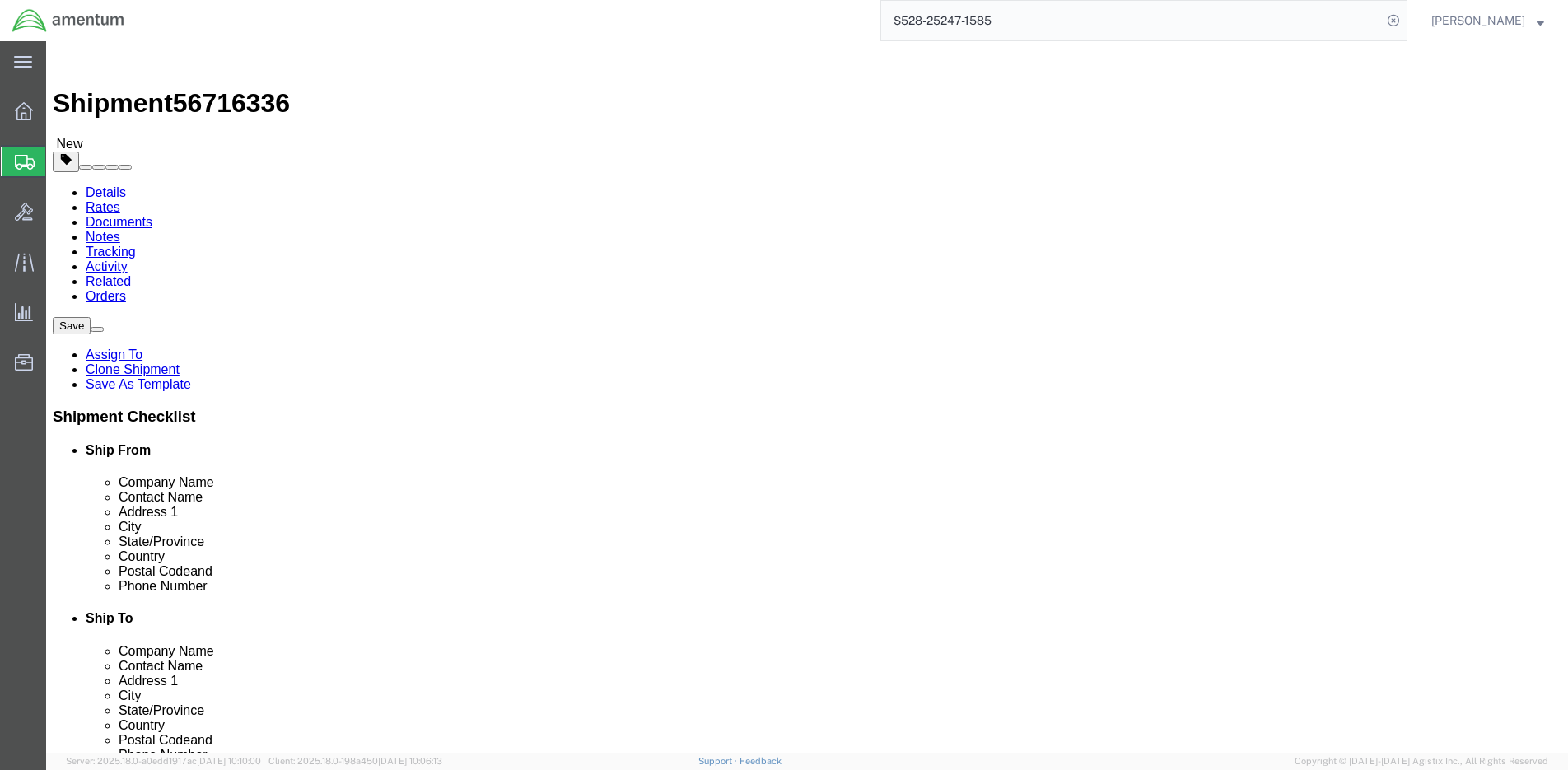
click input "404.767.5800"
click input "404767.5800"
type input "4047675800"
click div "Shipment Checklist Ship From Company Name Contact Name Address 1 City State/Pro…"
click button "Rate Shipment"
